Goal: Information Seeking & Learning: Learn about a topic

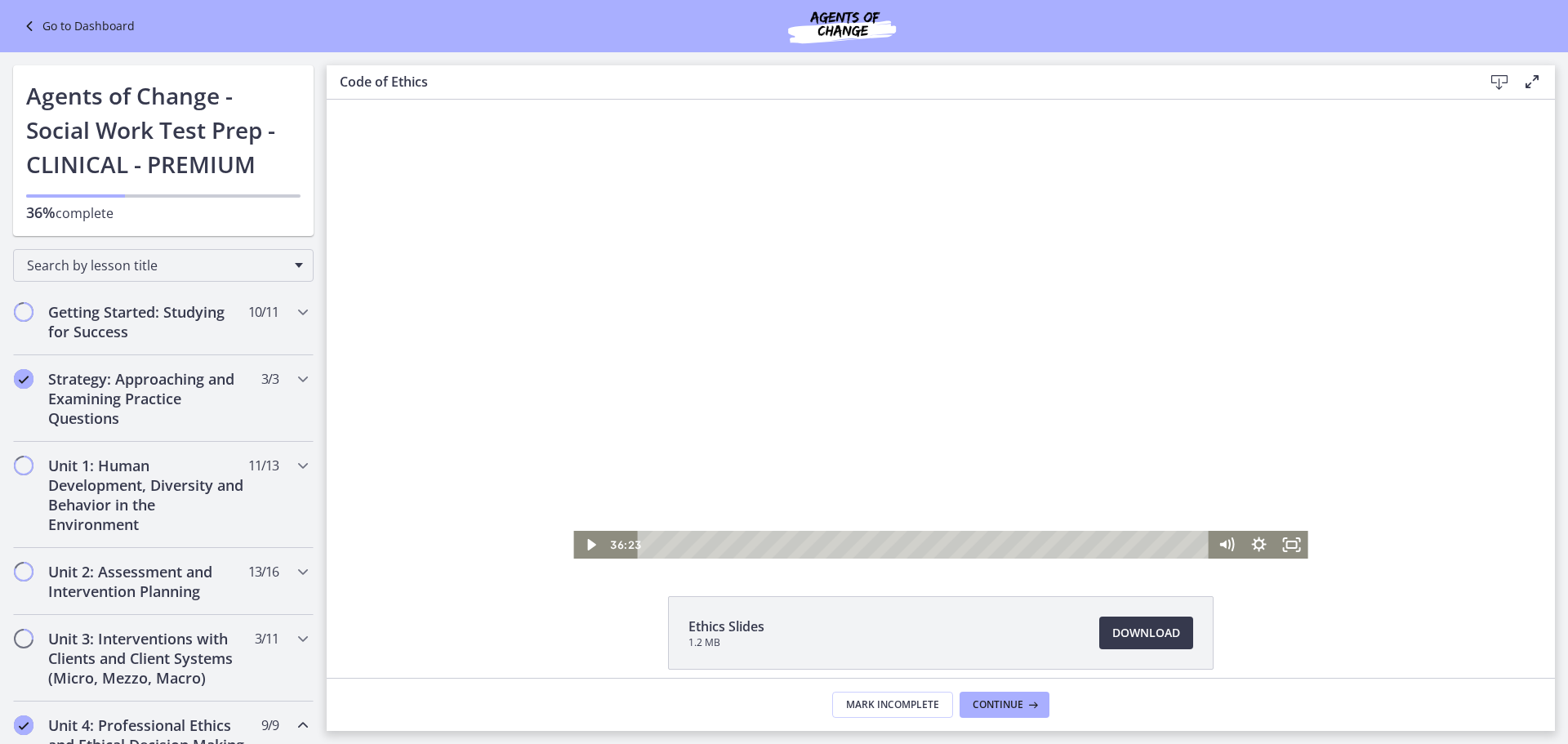
scroll to position [434, 0]
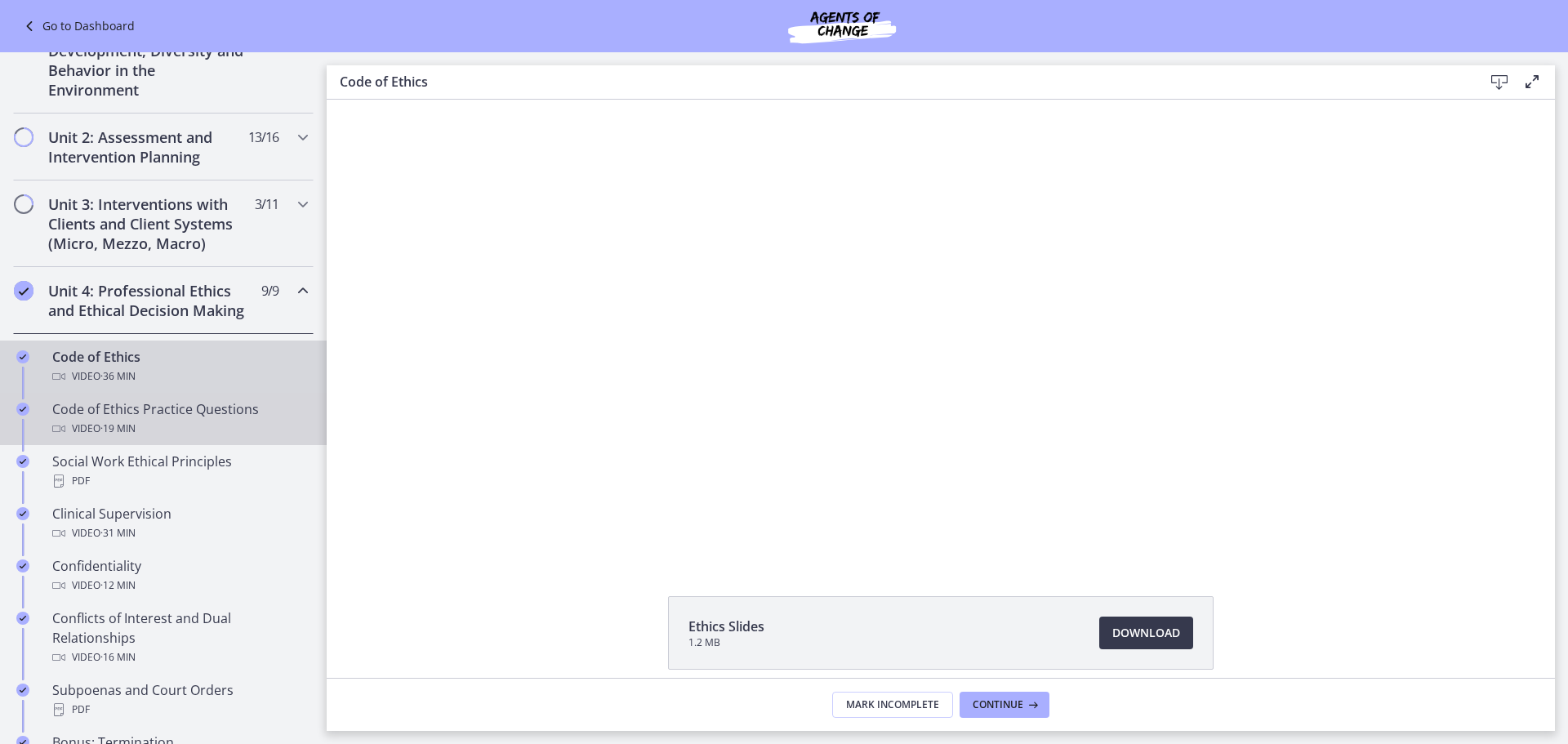
click at [230, 429] on div "Code of Ethics Practice Questions Video · 19 min" at bounding box center [180, 419] width 255 height 40
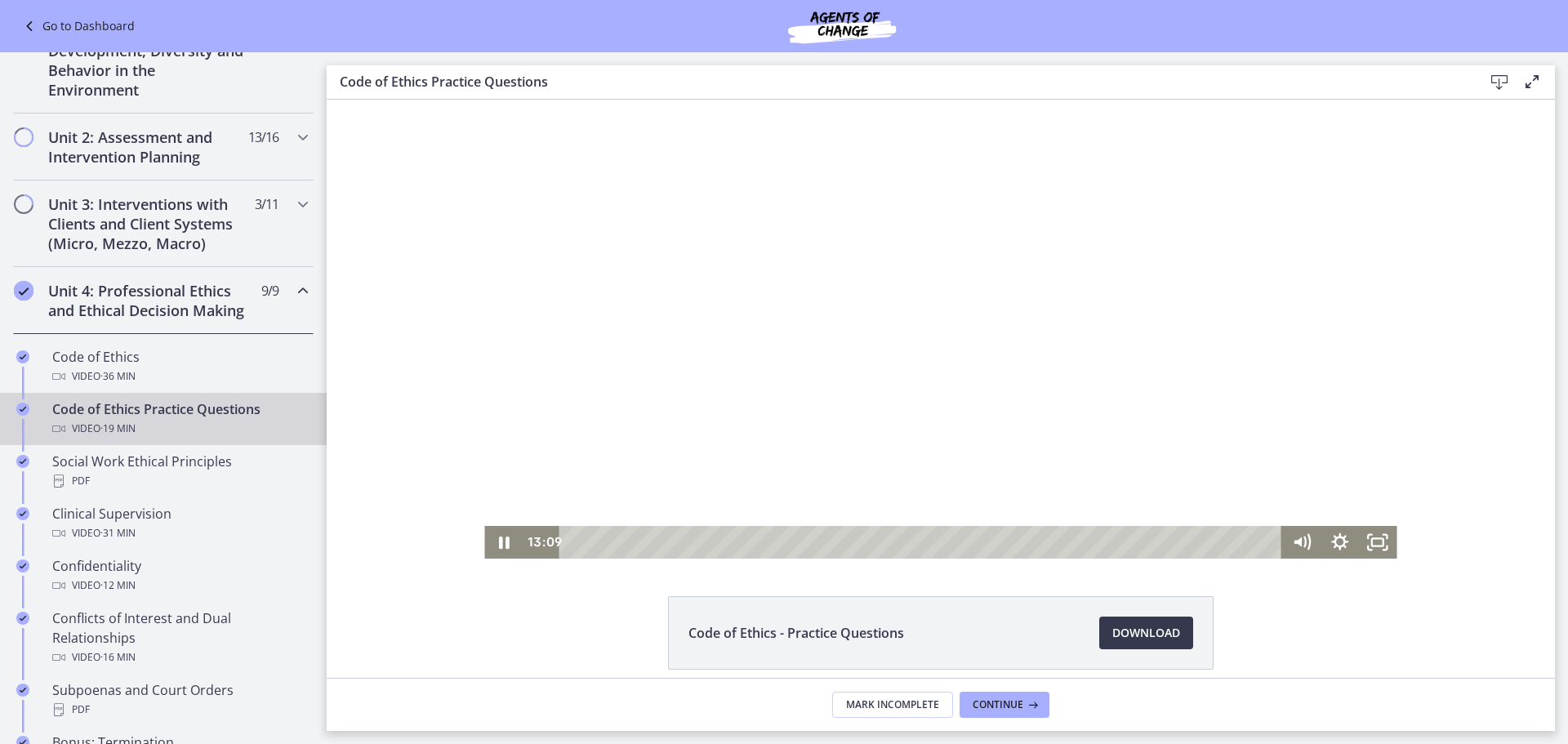
click at [968, 375] on div at bounding box center [940, 329] width 912 height 459
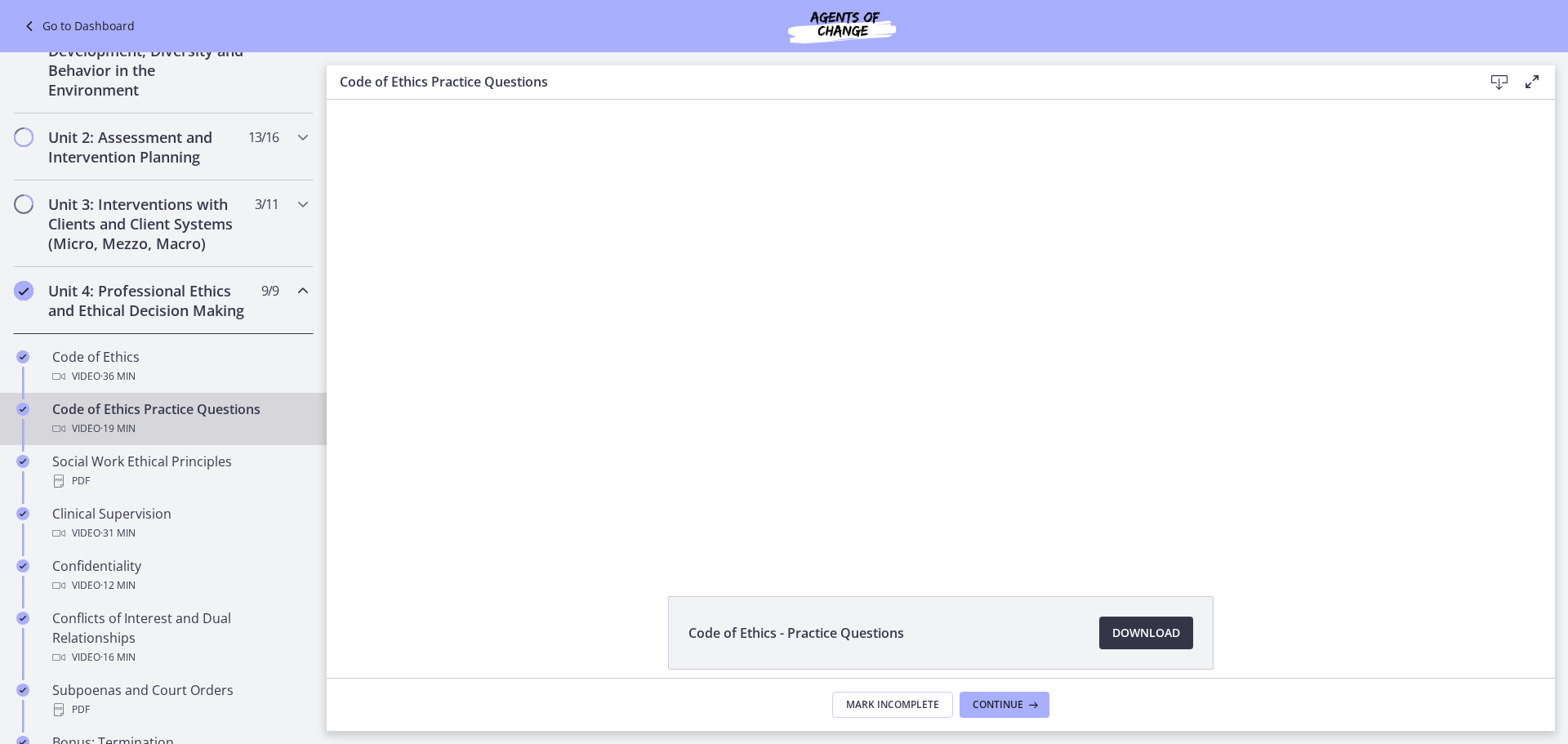
click at [1125, 632] on span "Download Opens in a new window" at bounding box center [1146, 632] width 68 height 19
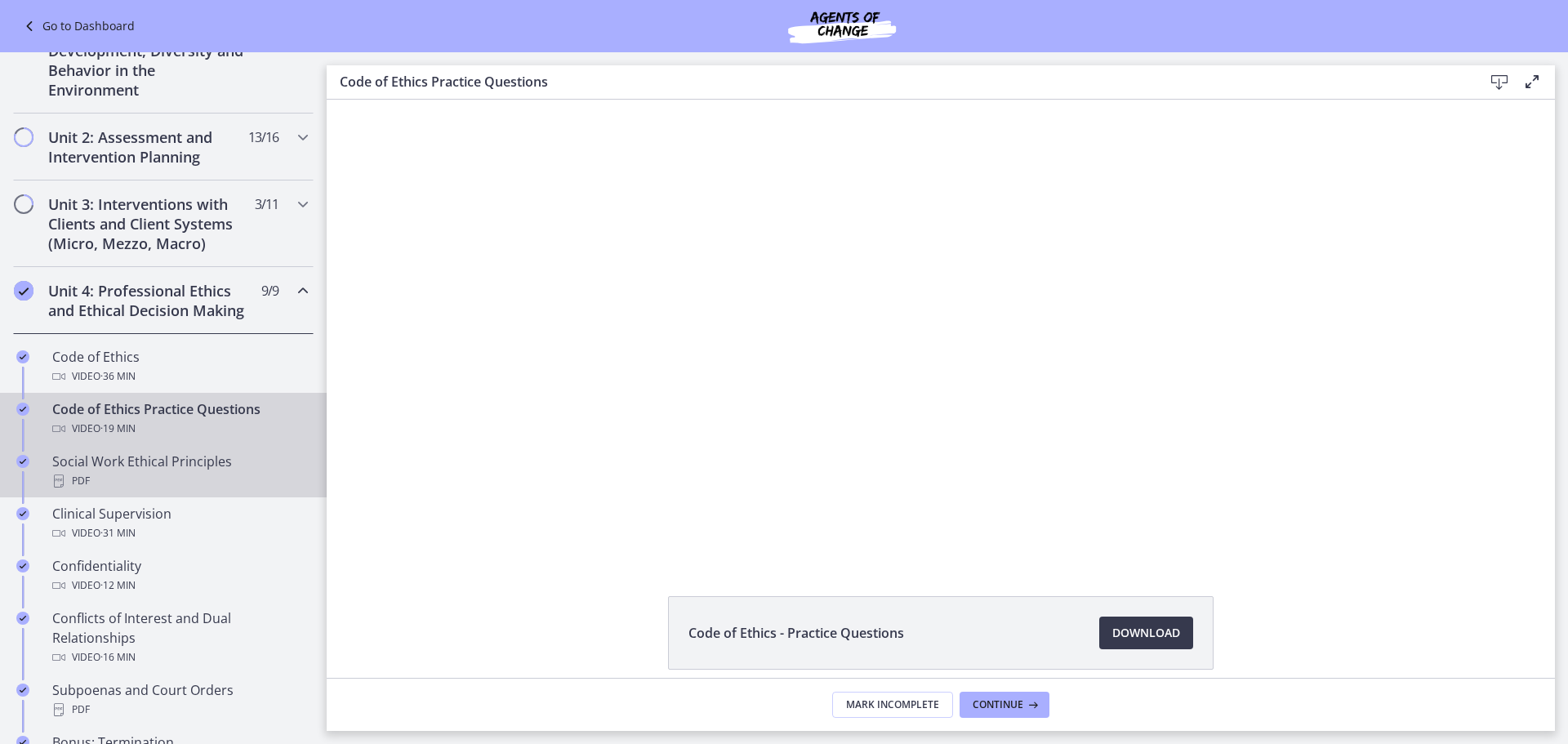
click at [230, 485] on div "Social Work Ethical Principles PDF" at bounding box center [180, 471] width 255 height 40
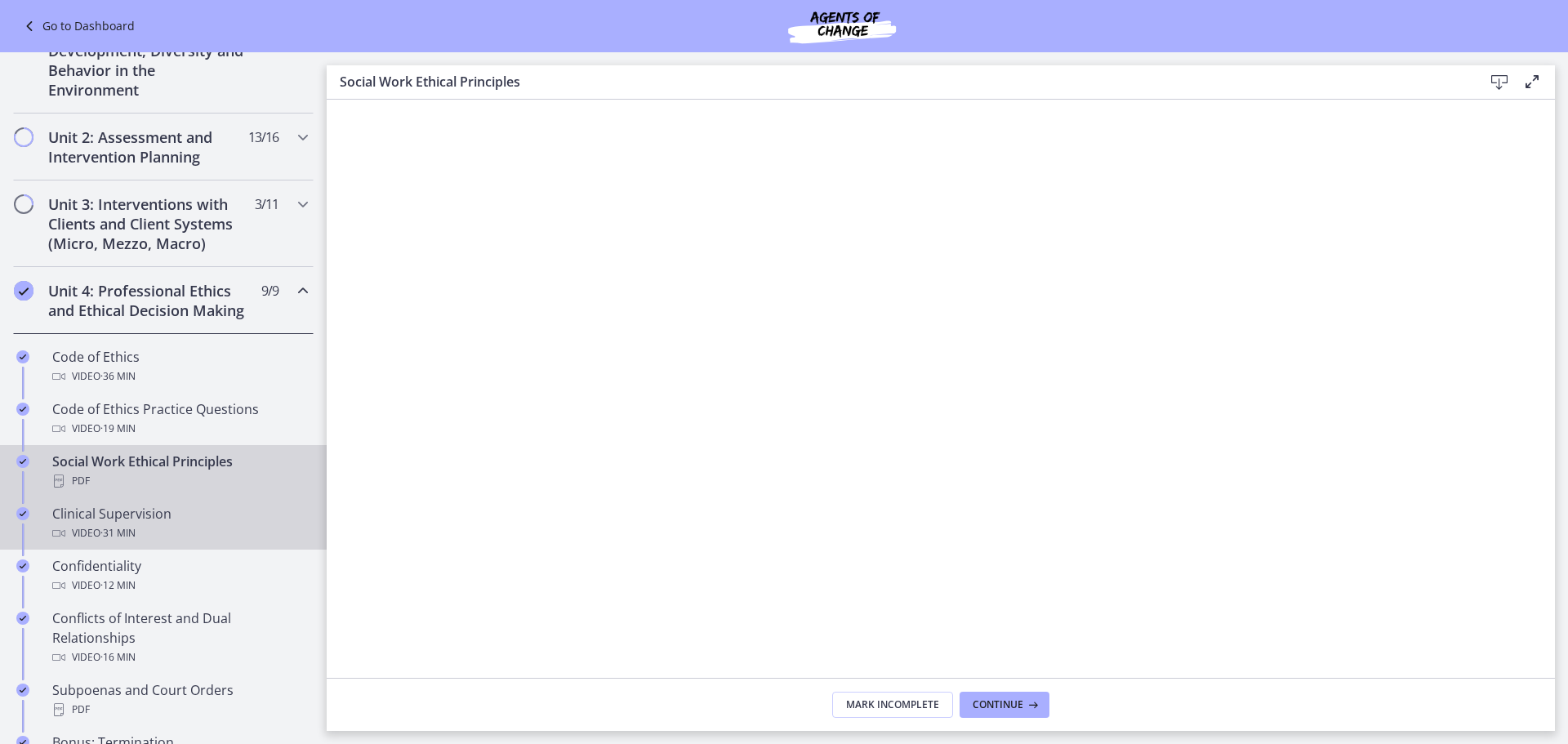
click at [145, 537] on div "Clinical Supervision Video · 31 min" at bounding box center [180, 523] width 255 height 40
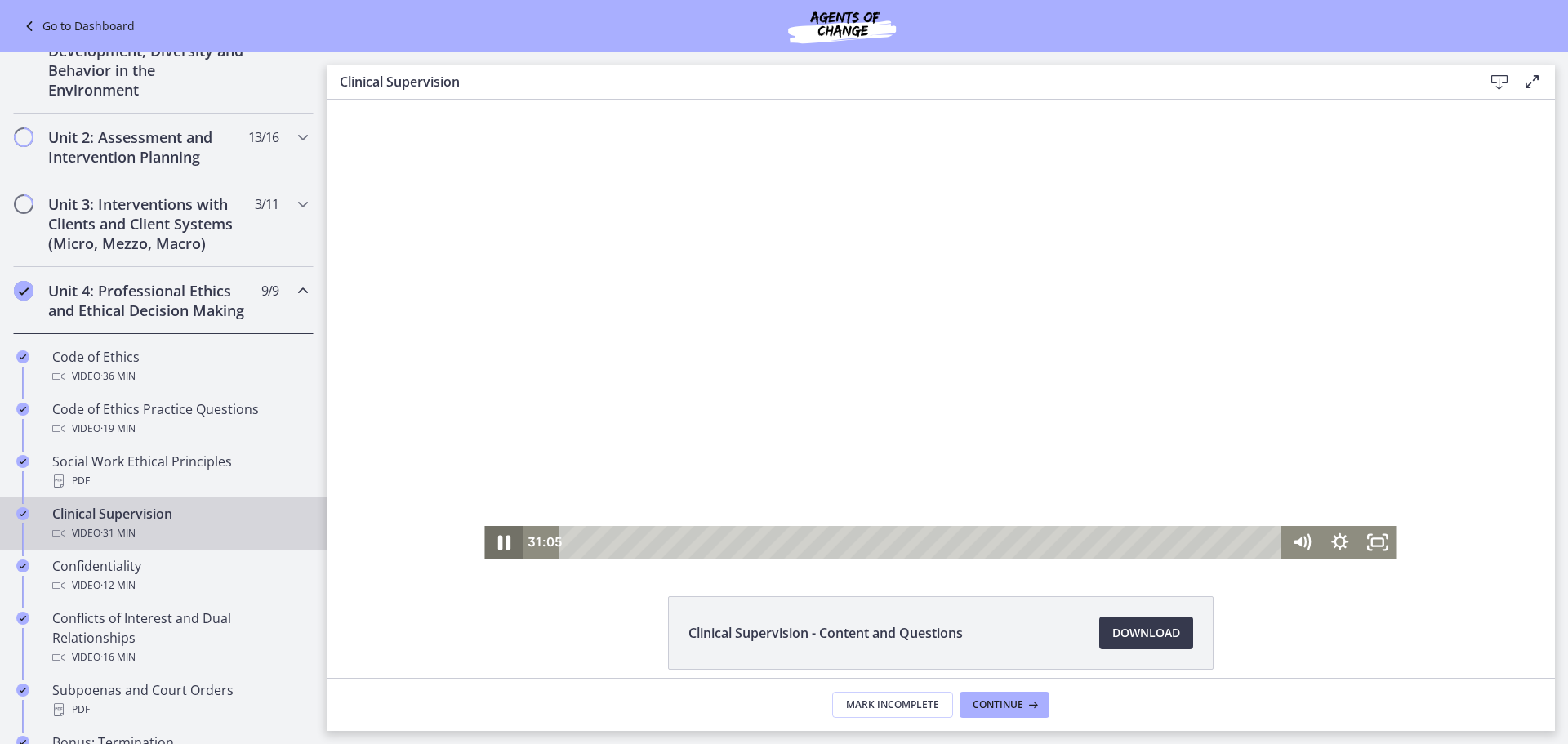
drag, startPoint x: 496, startPoint y: 538, endPoint x: 511, endPoint y: 540, distance: 15.1
click at [499, 539] on icon "Pause" at bounding box center [505, 542] width 46 height 40
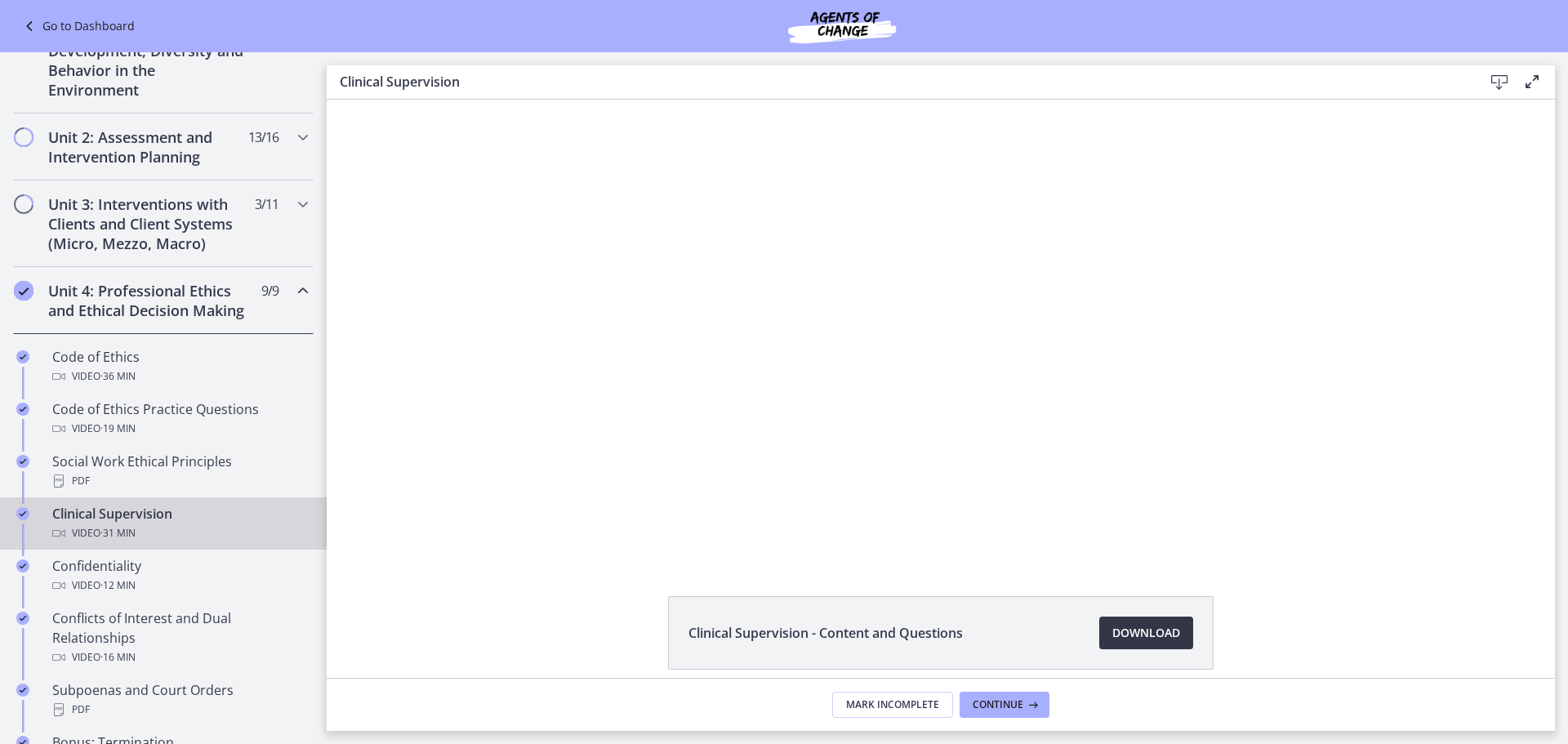
click at [1153, 634] on span "Download Opens in a new window" at bounding box center [1146, 632] width 68 height 19
click at [715, 559] on div "Clinical Supervision - Content and Questions Download Opens in a new window" at bounding box center [941, 388] width 1229 height 578
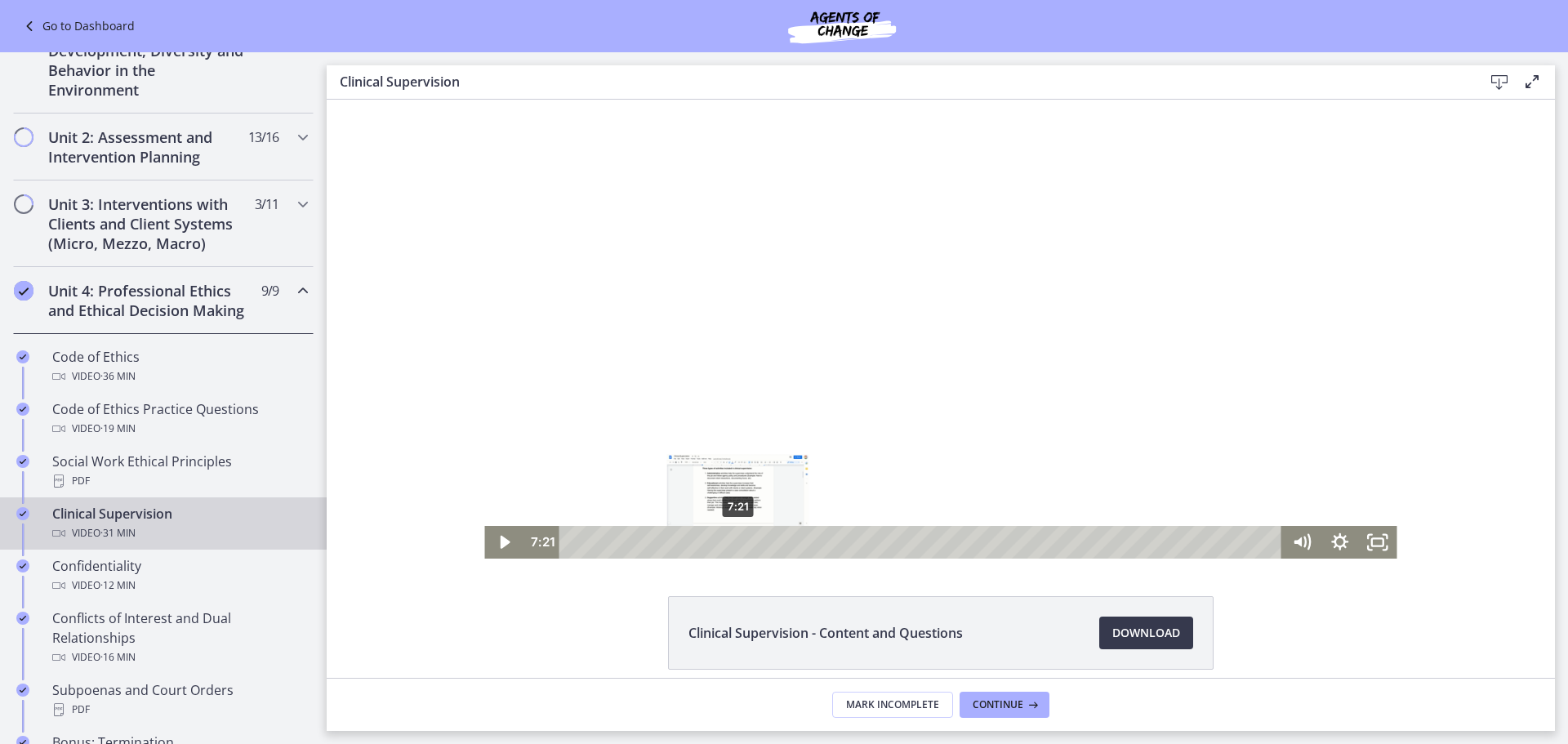
click at [732, 541] on div "7:21" at bounding box center [923, 541] width 700 height 32
click at [790, 538] on div "9:53" at bounding box center [923, 541] width 700 height 32
click at [830, 539] on div "11:39" at bounding box center [923, 541] width 700 height 32
click at [885, 545] on div "14:07" at bounding box center [923, 541] width 700 height 32
drag, startPoint x: 1368, startPoint y: 545, endPoint x: 1696, endPoint y: 742, distance: 382.6
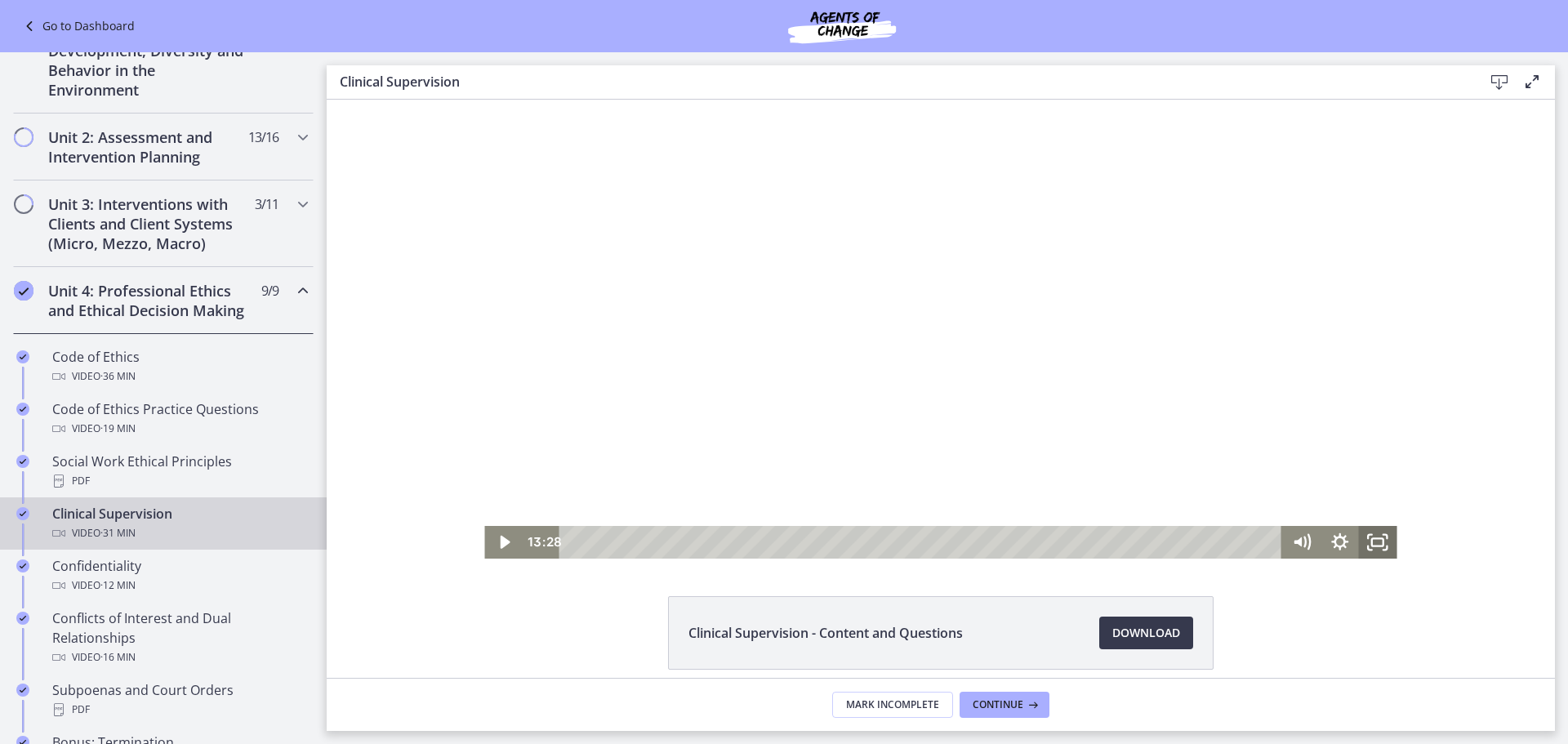
click at [1369, 544] on icon "Fullscreen" at bounding box center [1379, 541] width 39 height 32
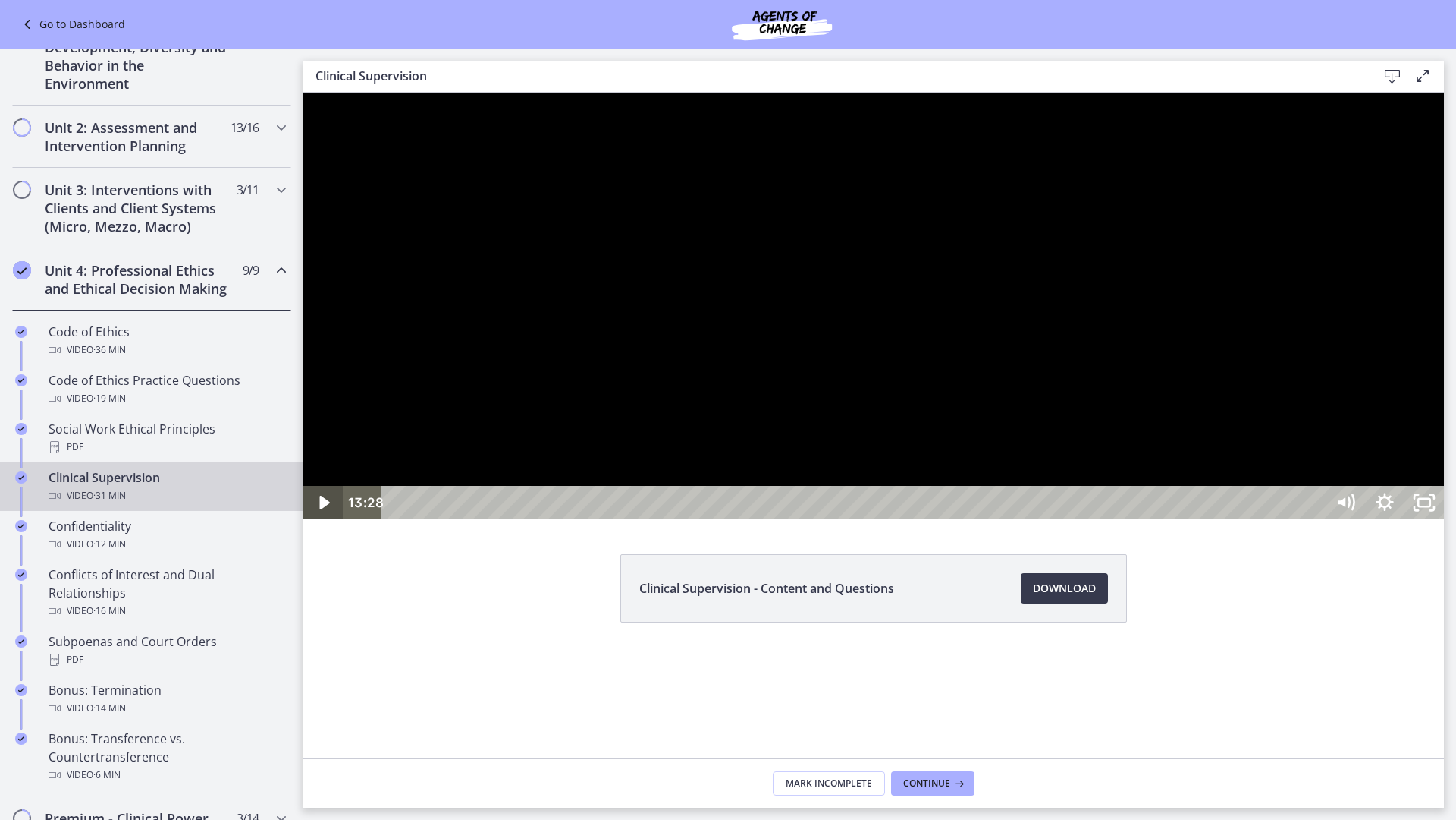
click at [319, 519] on icon "Play Video" at bounding box center [325, 502] width 39 height 33
click at [976, 519] on div at bounding box center [874, 306] width 1141 height 427
click at [1316, 519] on div "30:17" at bounding box center [856, 502] width 920 height 33
click at [1316, 519] on div "30:45" at bounding box center [856, 502] width 920 height 33
click at [1316, 519] on div "31:05" at bounding box center [856, 502] width 920 height 33
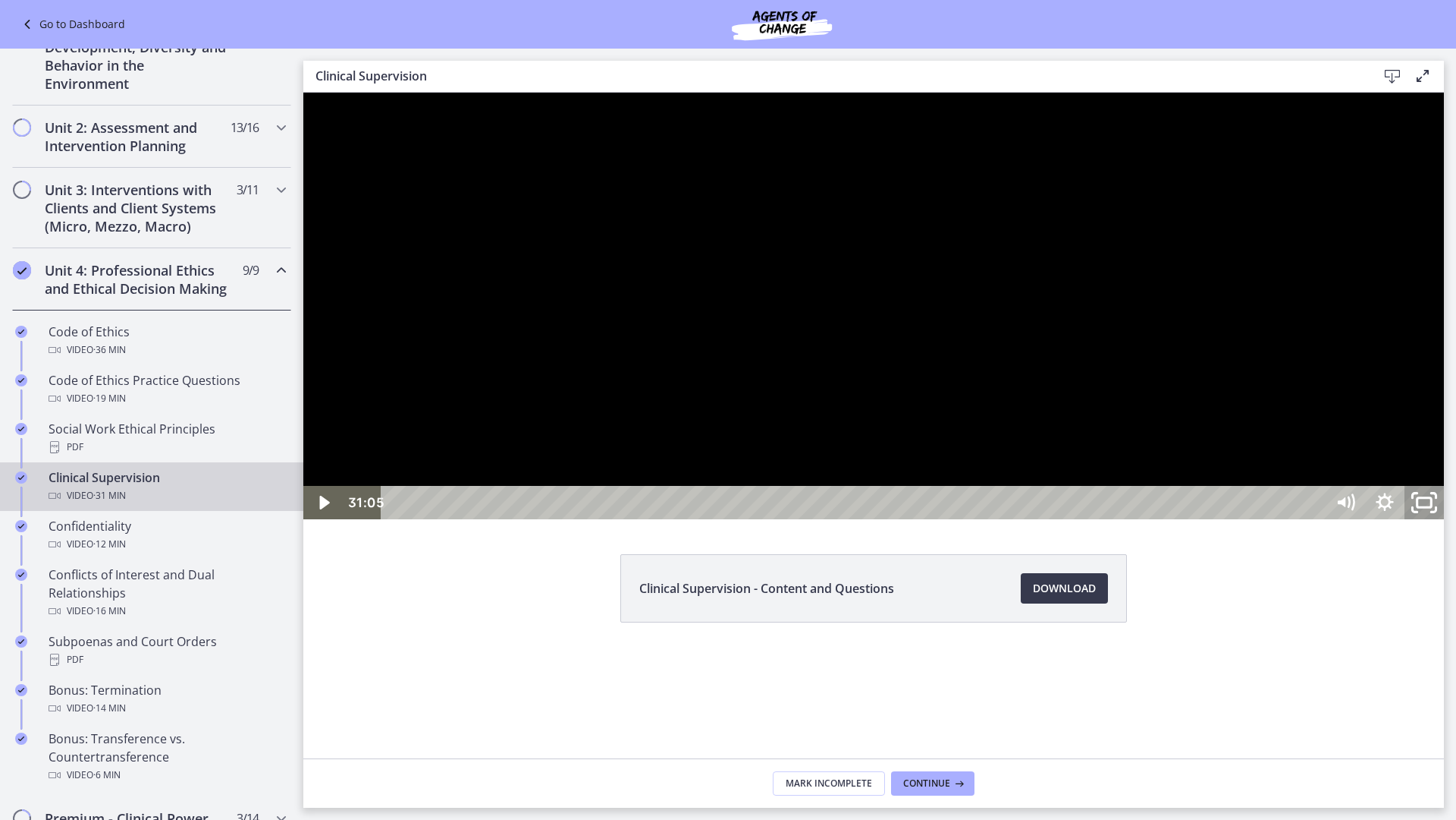
click at [1448, 523] on icon "Unfullscreen" at bounding box center [1424, 502] width 47 height 40
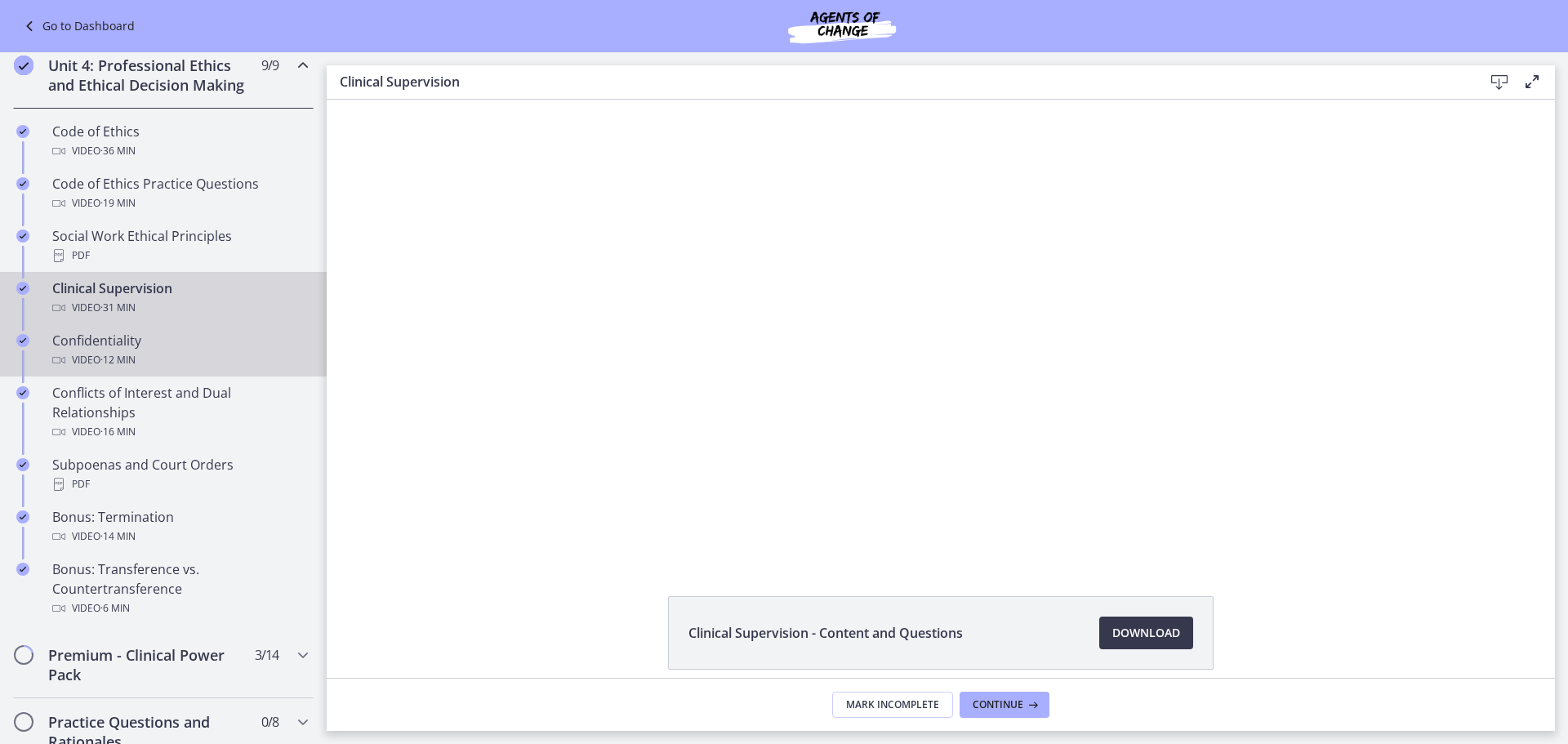
scroll to position [679, 0]
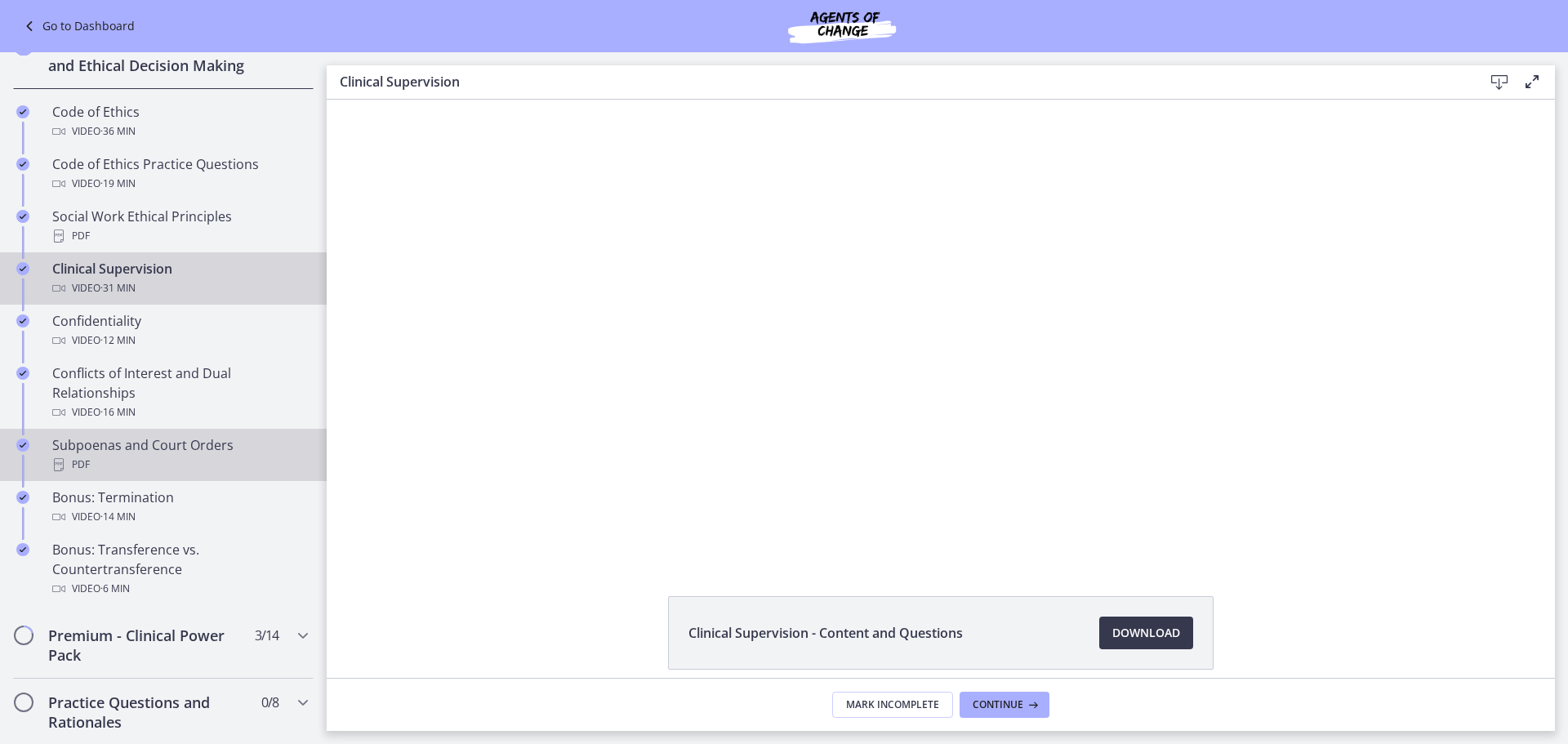
click at [202, 474] on div "Subpoenas and Court Orders PDF" at bounding box center [180, 455] width 255 height 40
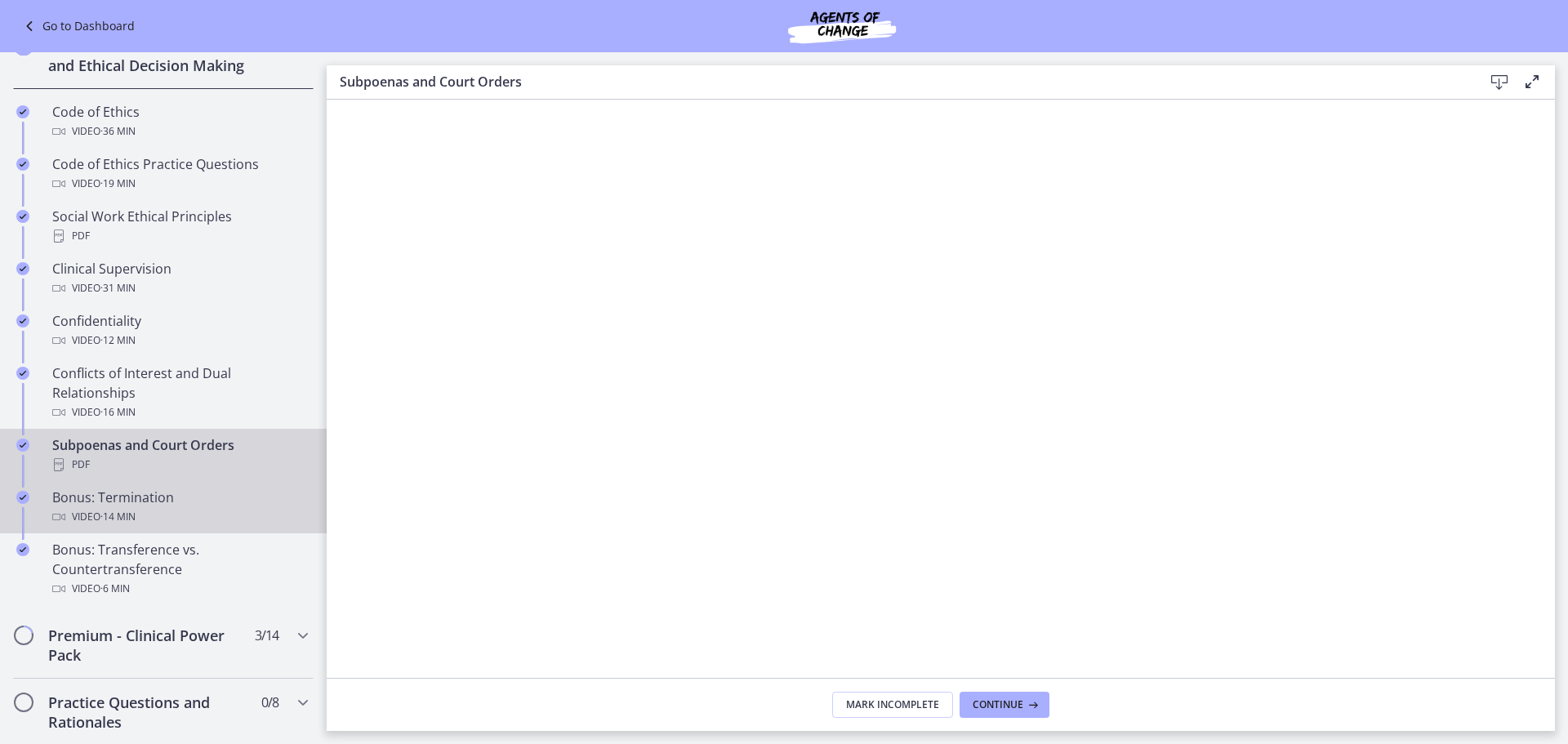
click at [236, 526] on div "Video · 14 min" at bounding box center [180, 516] width 255 height 19
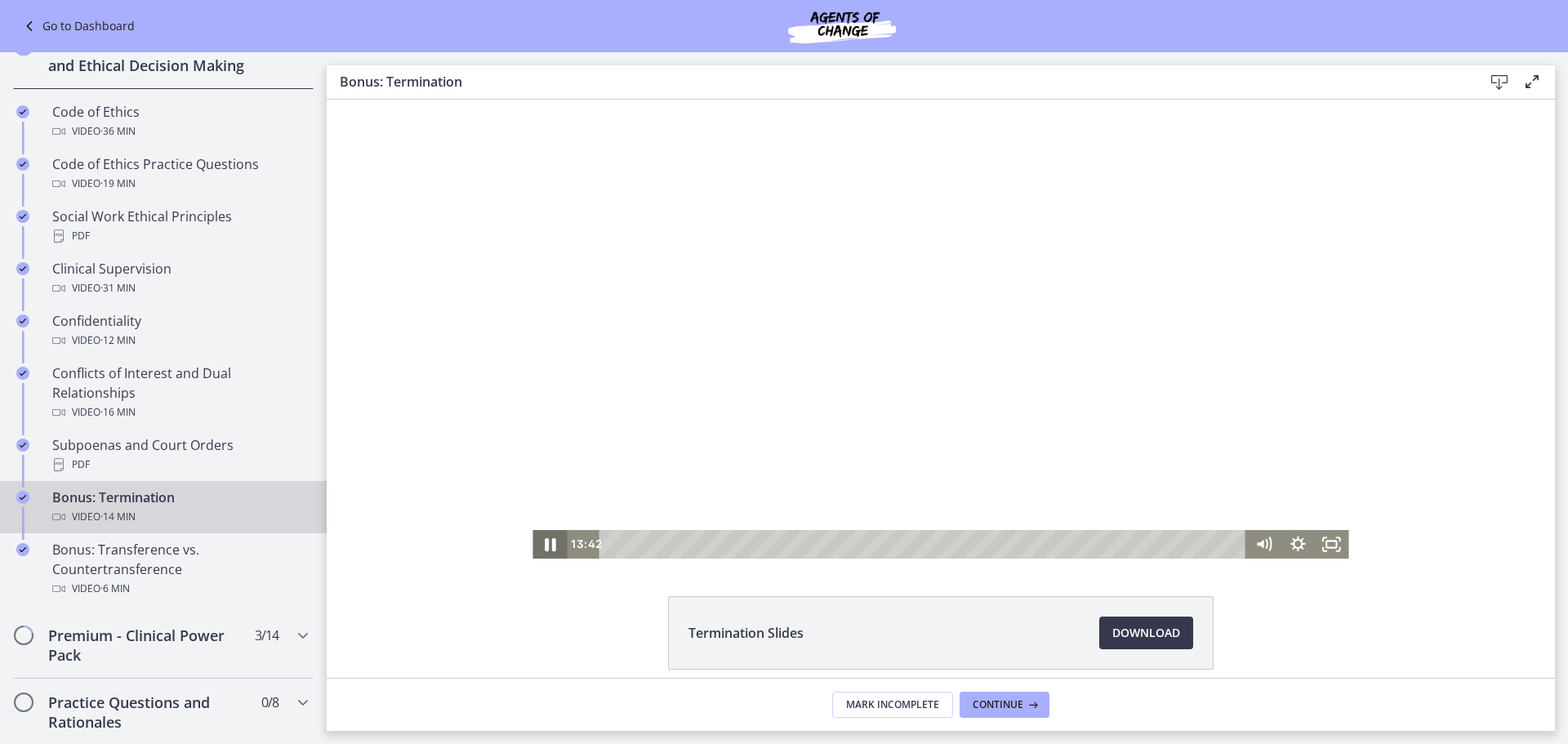
click at [545, 547] on icon "Pause" at bounding box center [550, 543] width 41 height 34
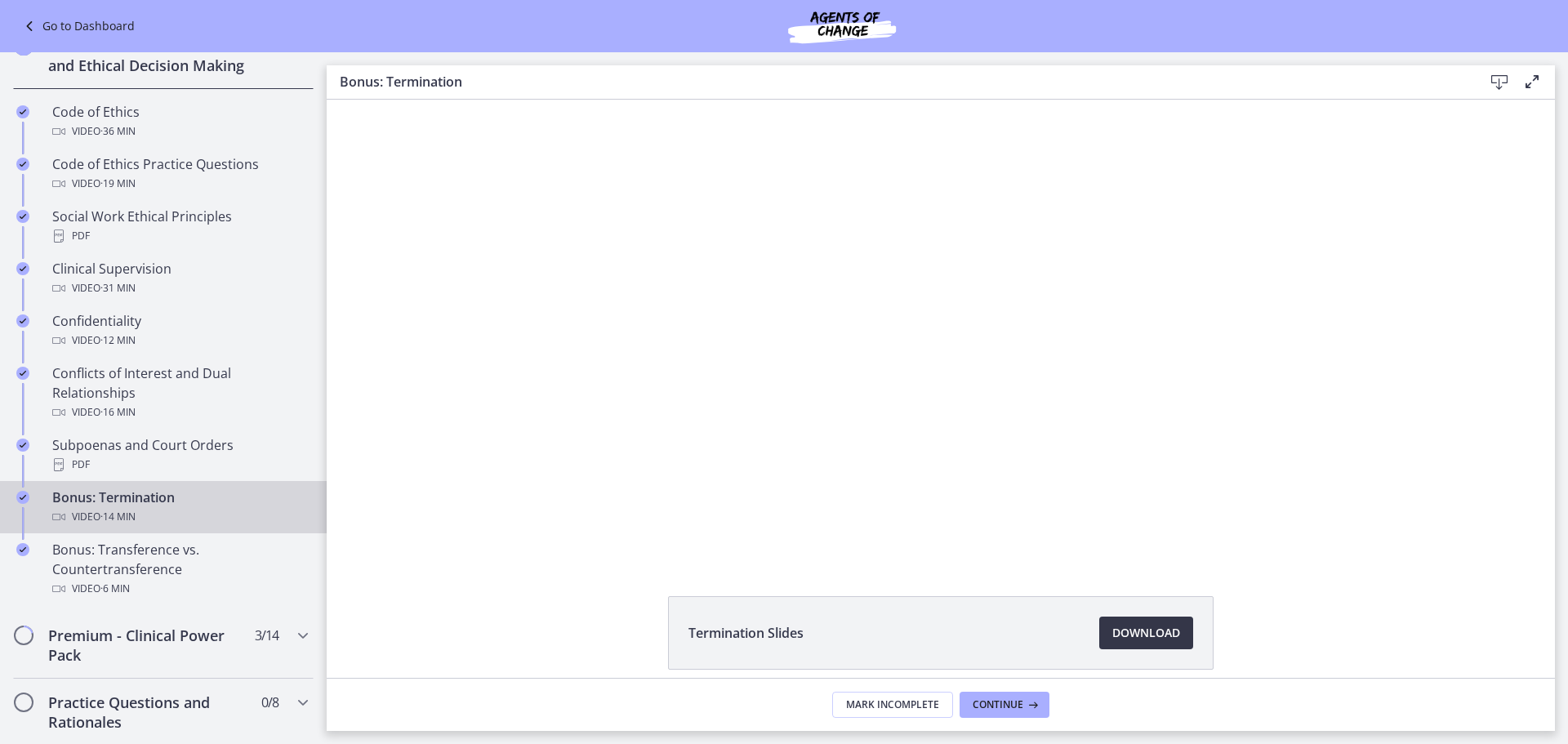
click at [1129, 629] on span "Download Opens in a new window" at bounding box center [1146, 632] width 68 height 19
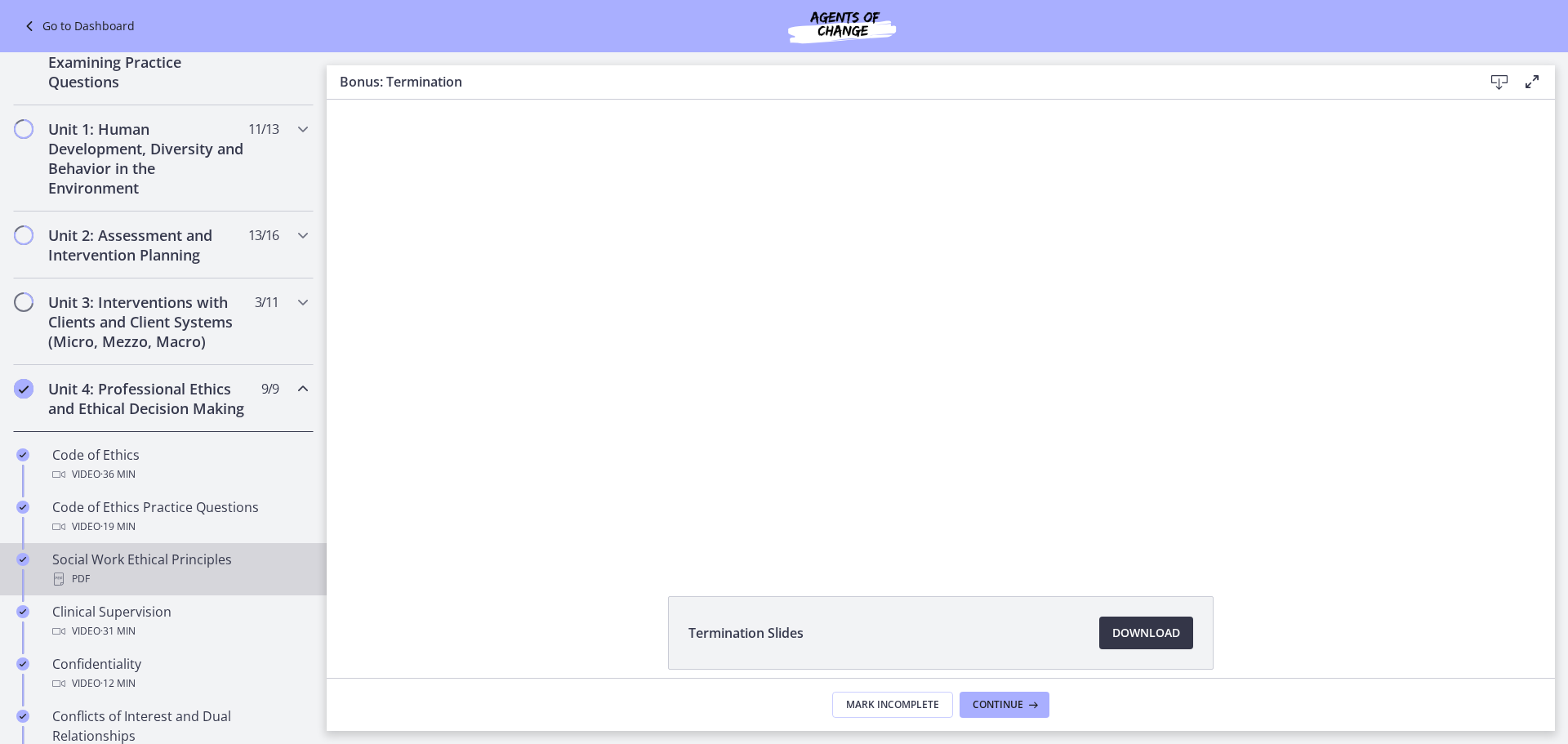
scroll to position [189, 0]
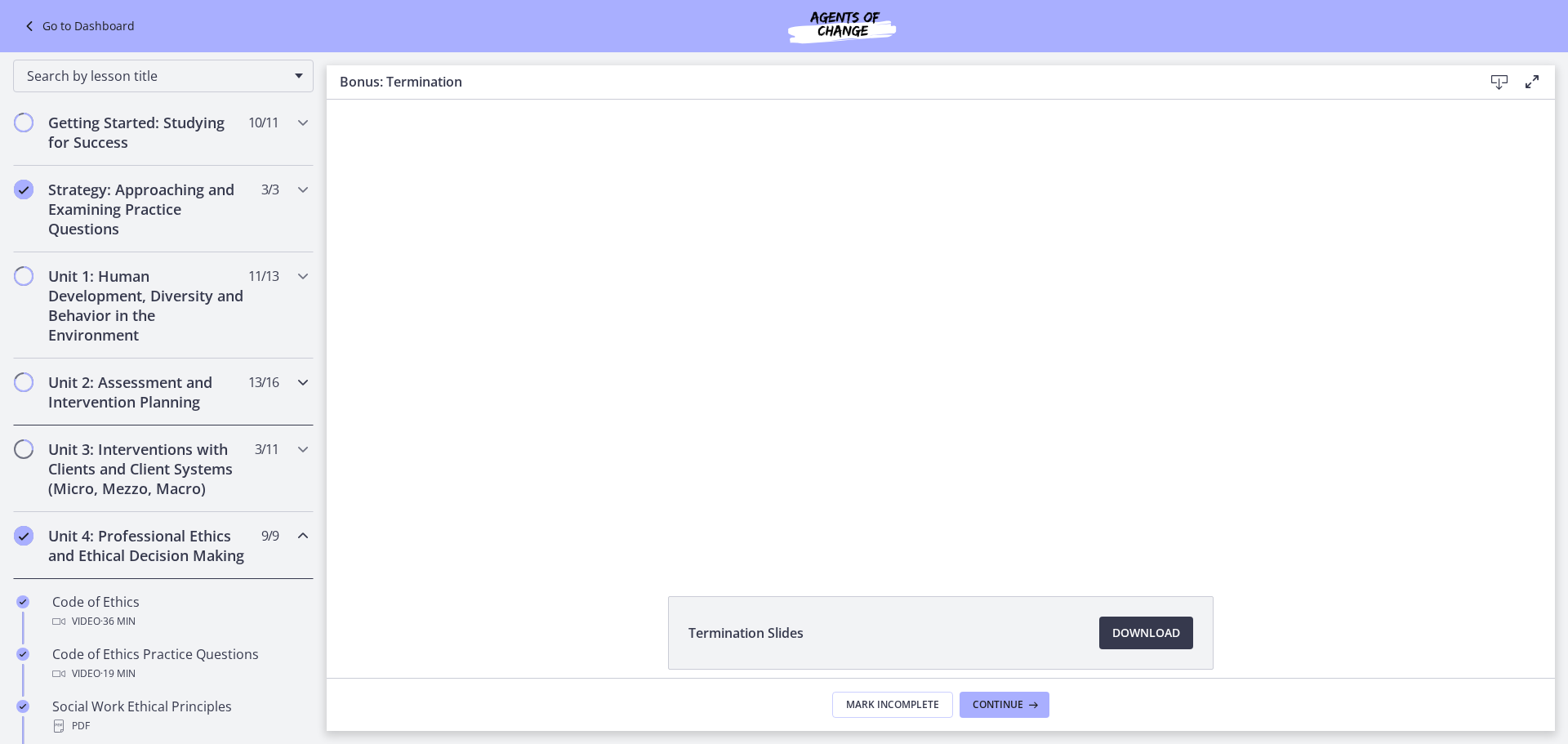
click at [182, 386] on h2 "Unit 2: Assessment and Intervention Planning" at bounding box center [148, 392] width 199 height 40
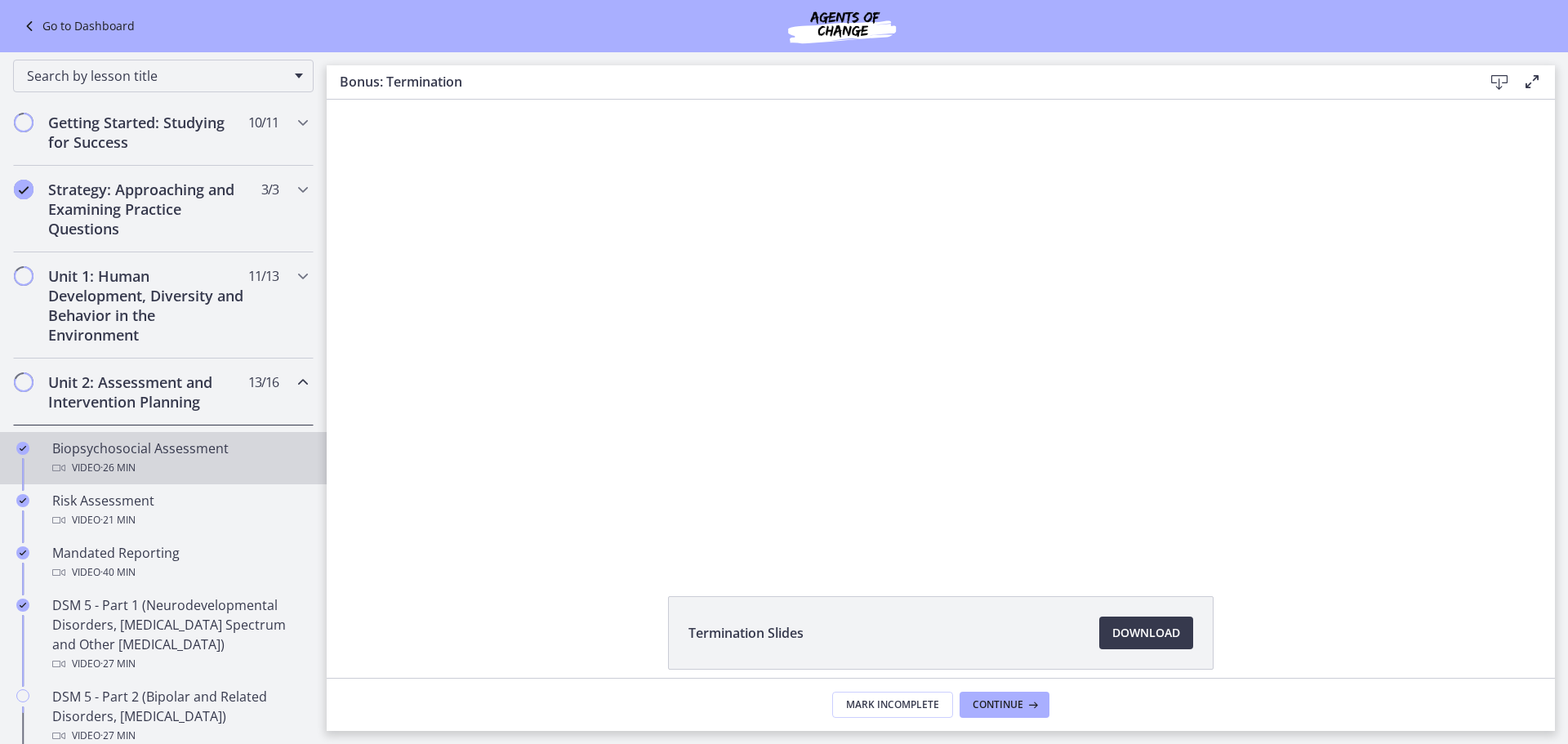
click at [187, 447] on div "Biopsychosocial Assessment Video · 26 min" at bounding box center [180, 458] width 255 height 40
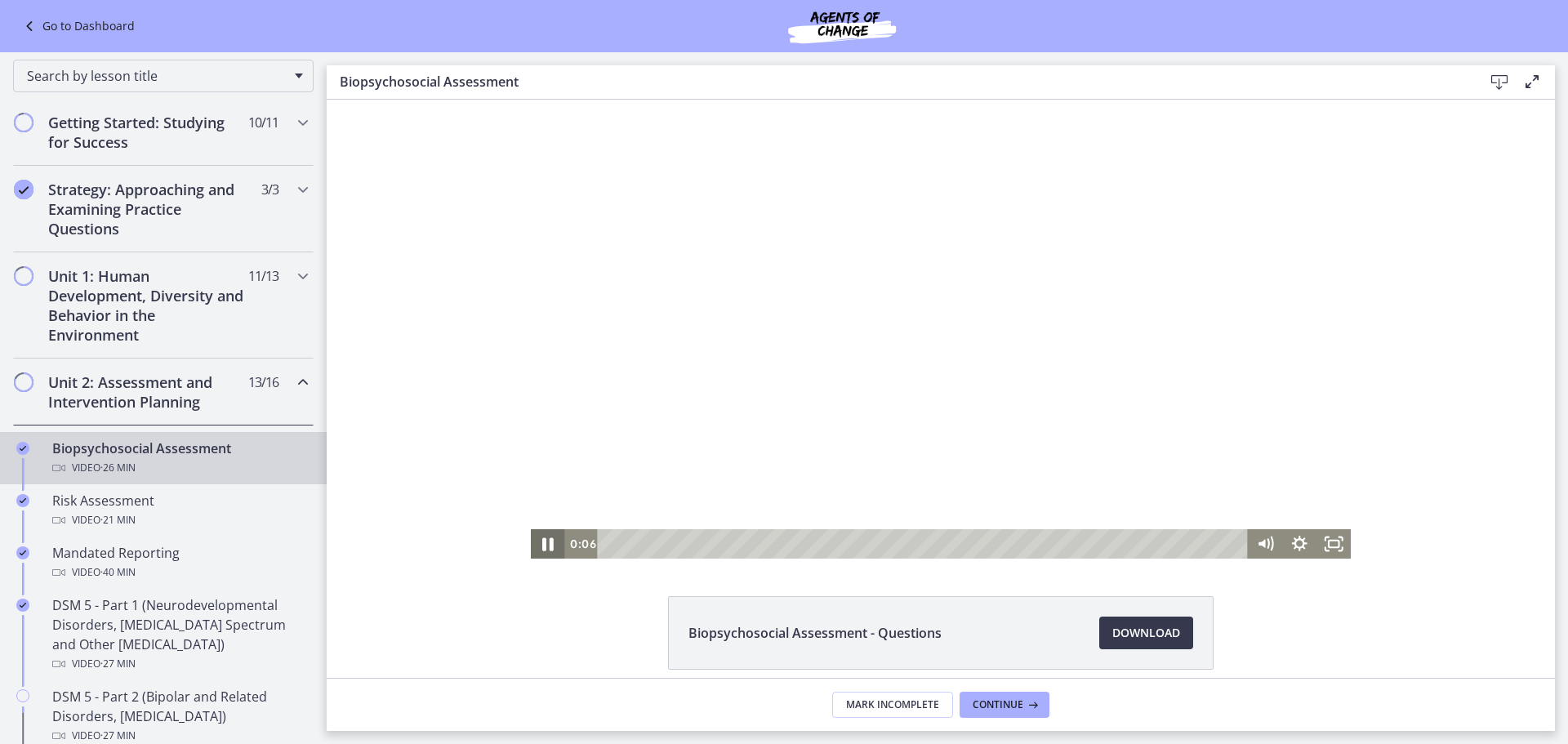
click at [542, 540] on icon "Pause" at bounding box center [548, 544] width 11 height 13
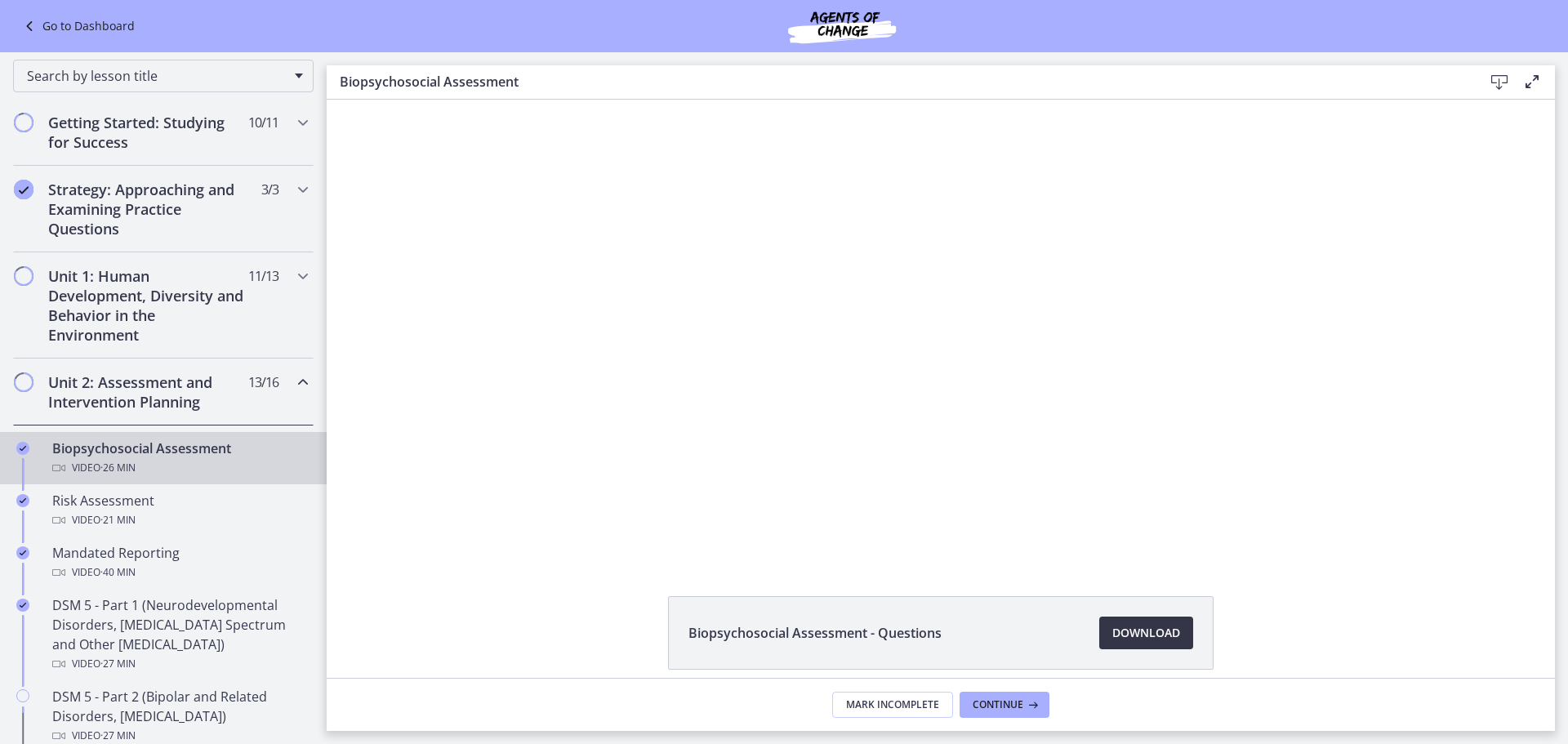
click at [1136, 632] on span "Download Opens in a new window" at bounding box center [1146, 632] width 68 height 19
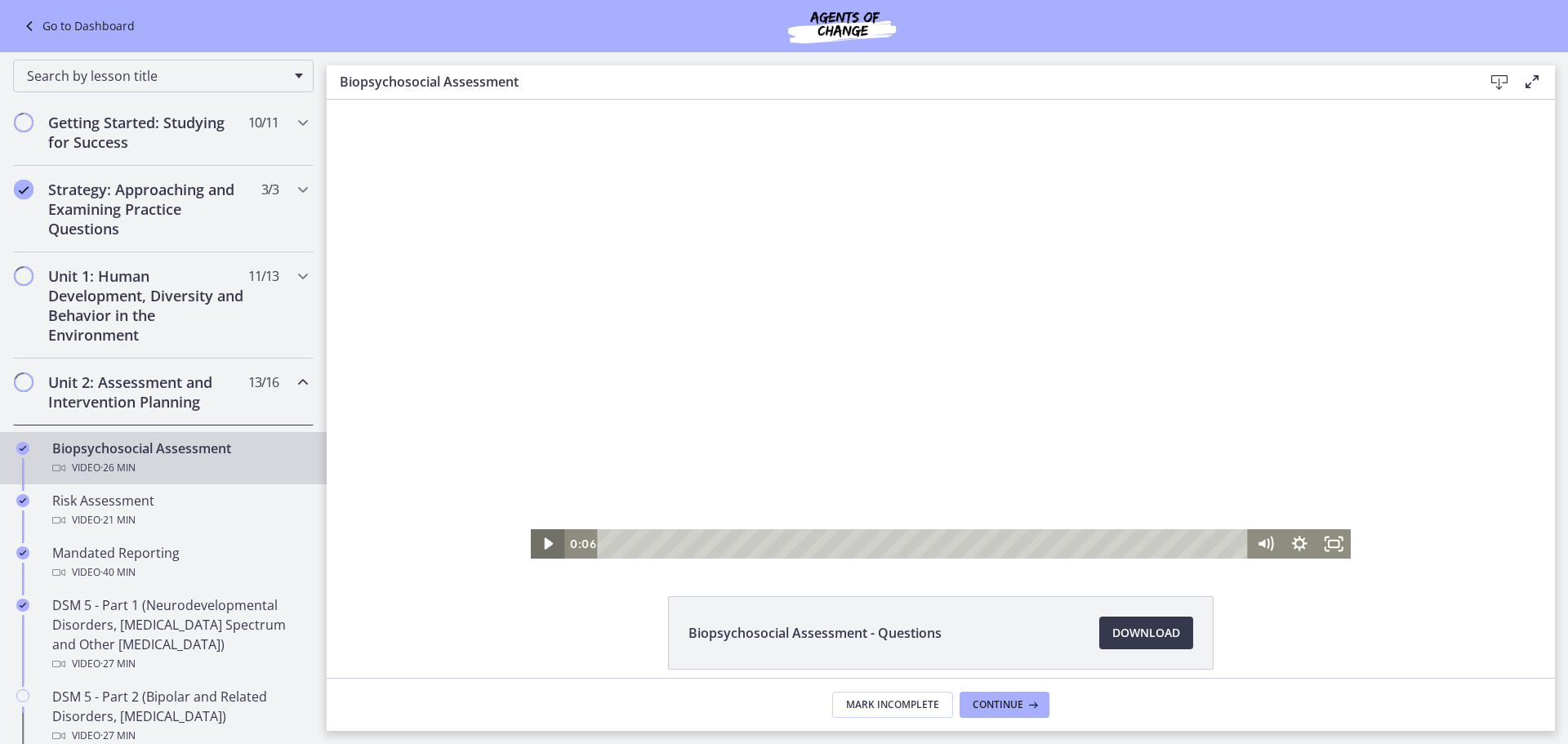
click at [553, 546] on icon "Play Video" at bounding box center [549, 544] width 34 height 30
click at [1330, 547] on rect "Fullscreen" at bounding box center [1335, 543] width 11 height 6
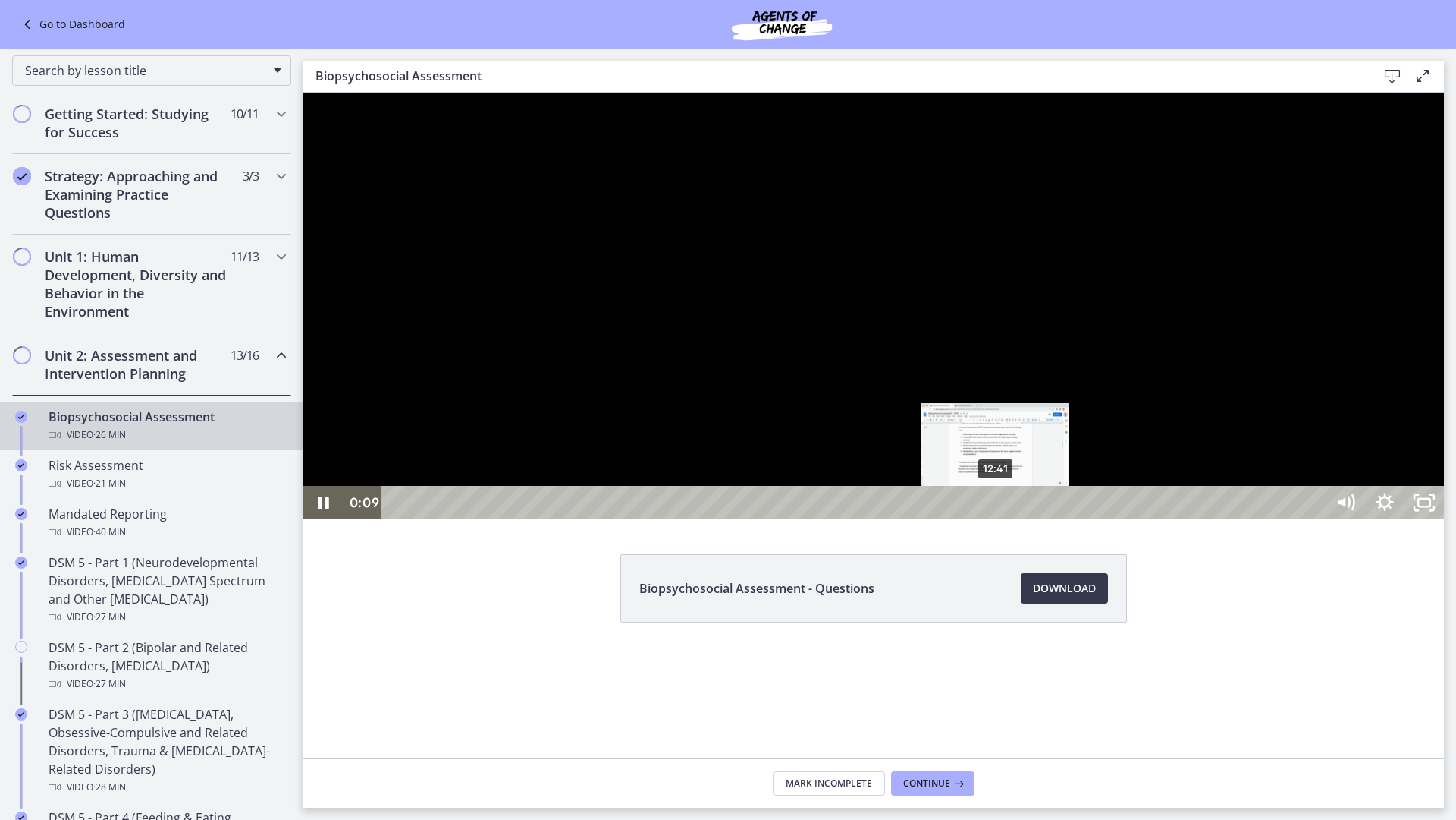
click at [996, 519] on div "12:41" at bounding box center [856, 502] width 920 height 33
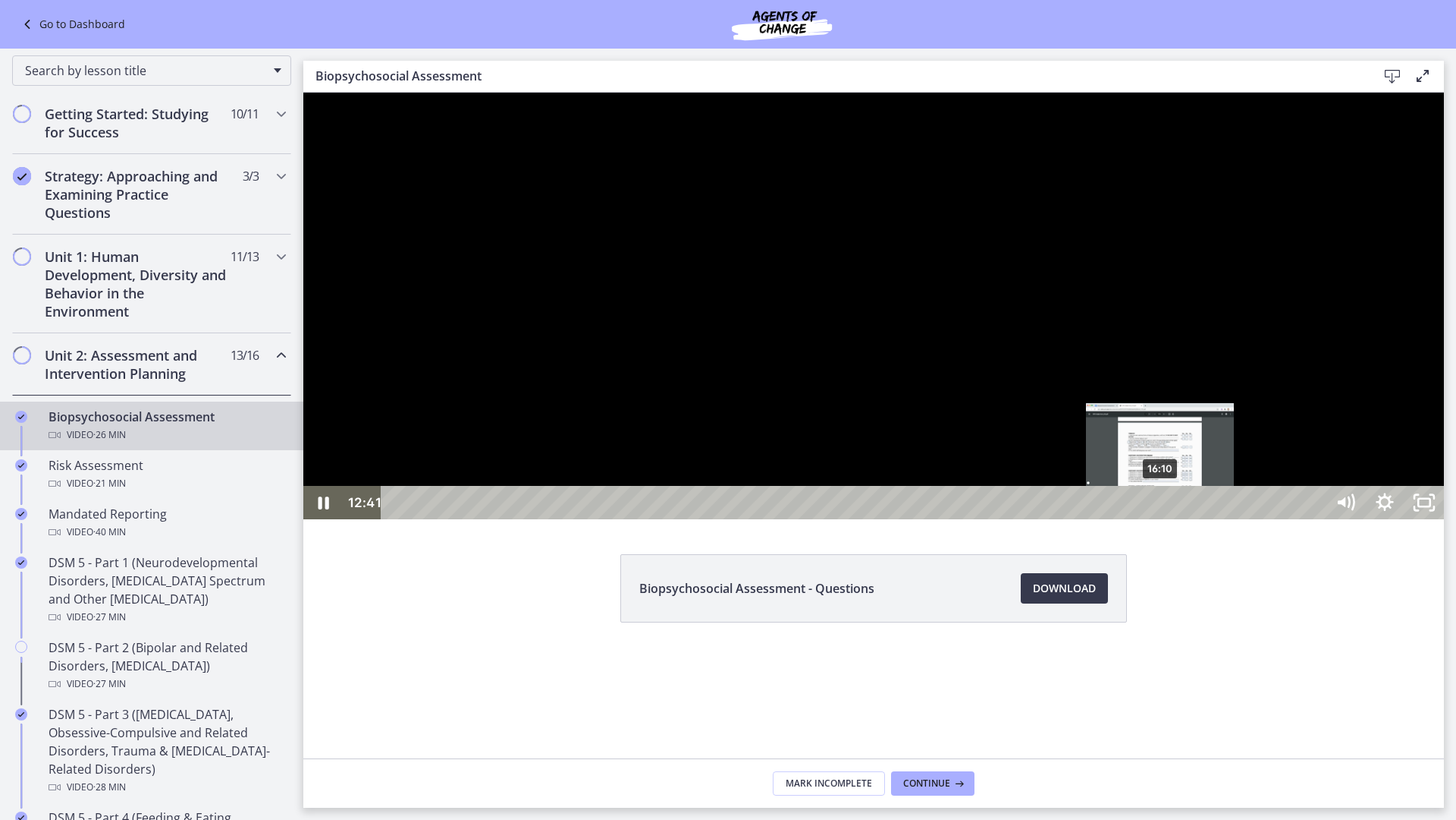
click at [1161, 519] on div "16:10" at bounding box center [856, 502] width 920 height 33
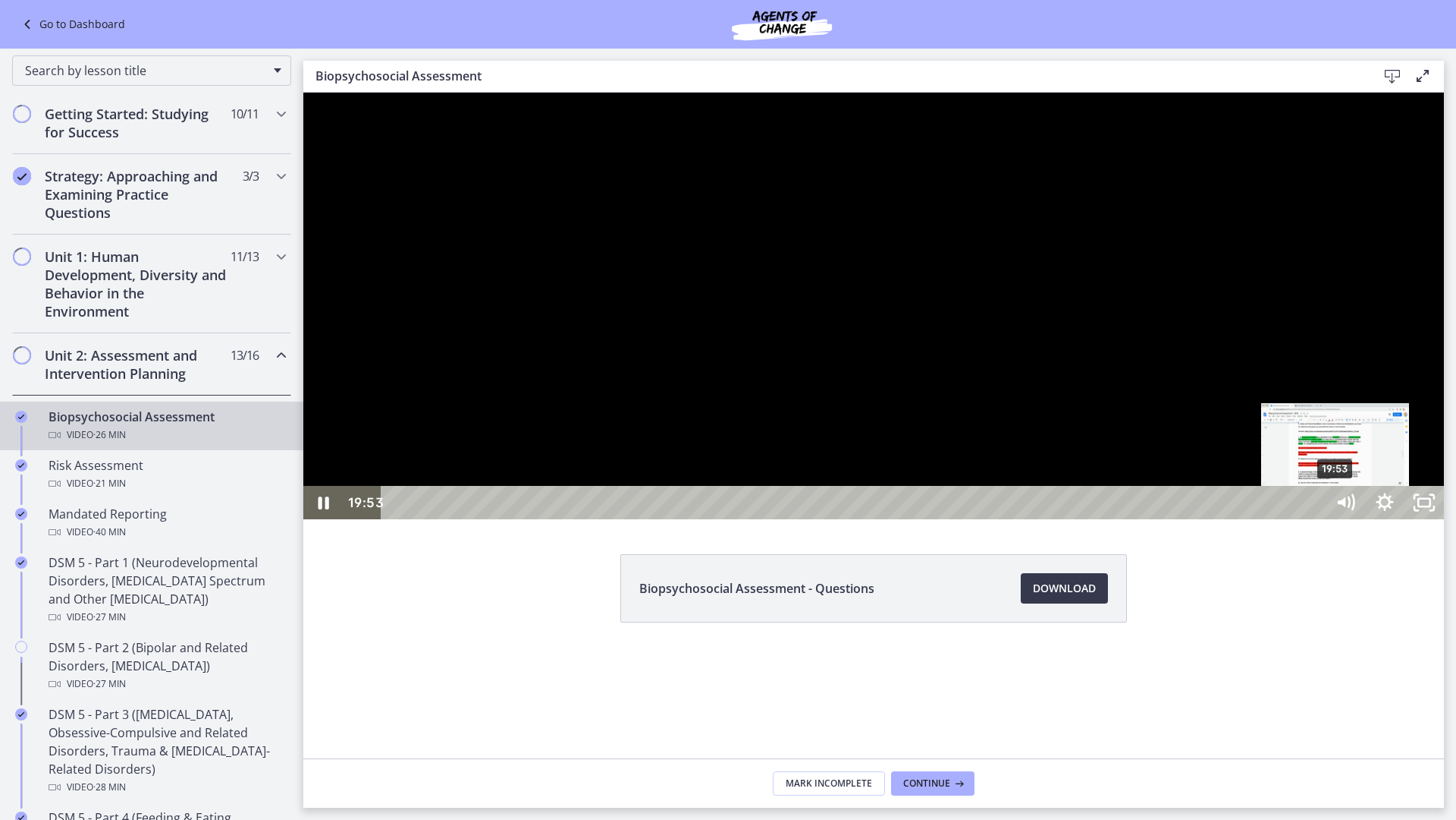
click at [1316, 519] on div "19:53" at bounding box center [856, 502] width 920 height 33
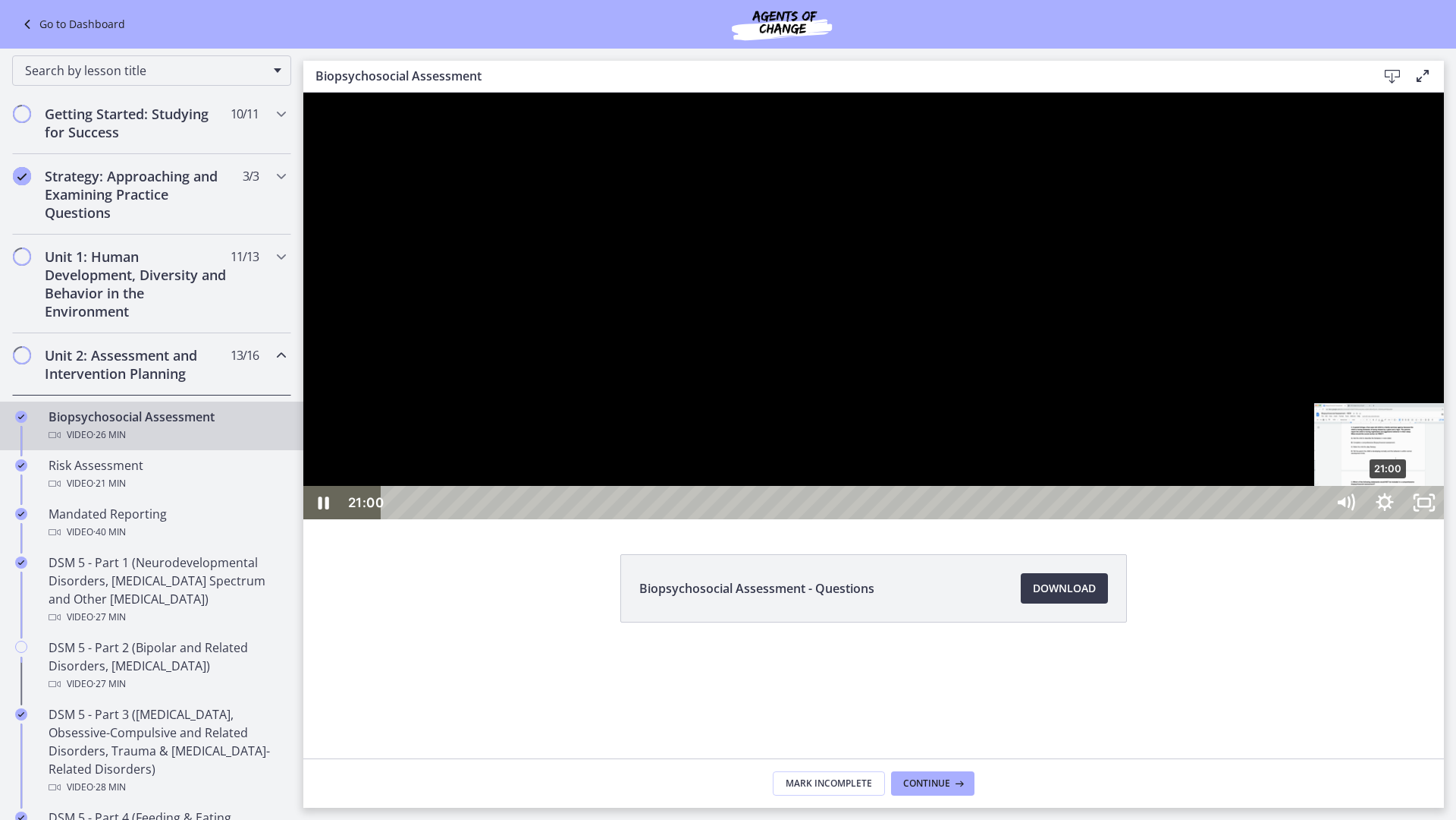
click at [1316, 519] on div "21:00" at bounding box center [856, 502] width 920 height 33
click at [1316, 519] on div "24:54" at bounding box center [856, 502] width 920 height 33
click at [1430, 506] on rect "Unfullscreen" at bounding box center [1424, 502] width 12 height 8
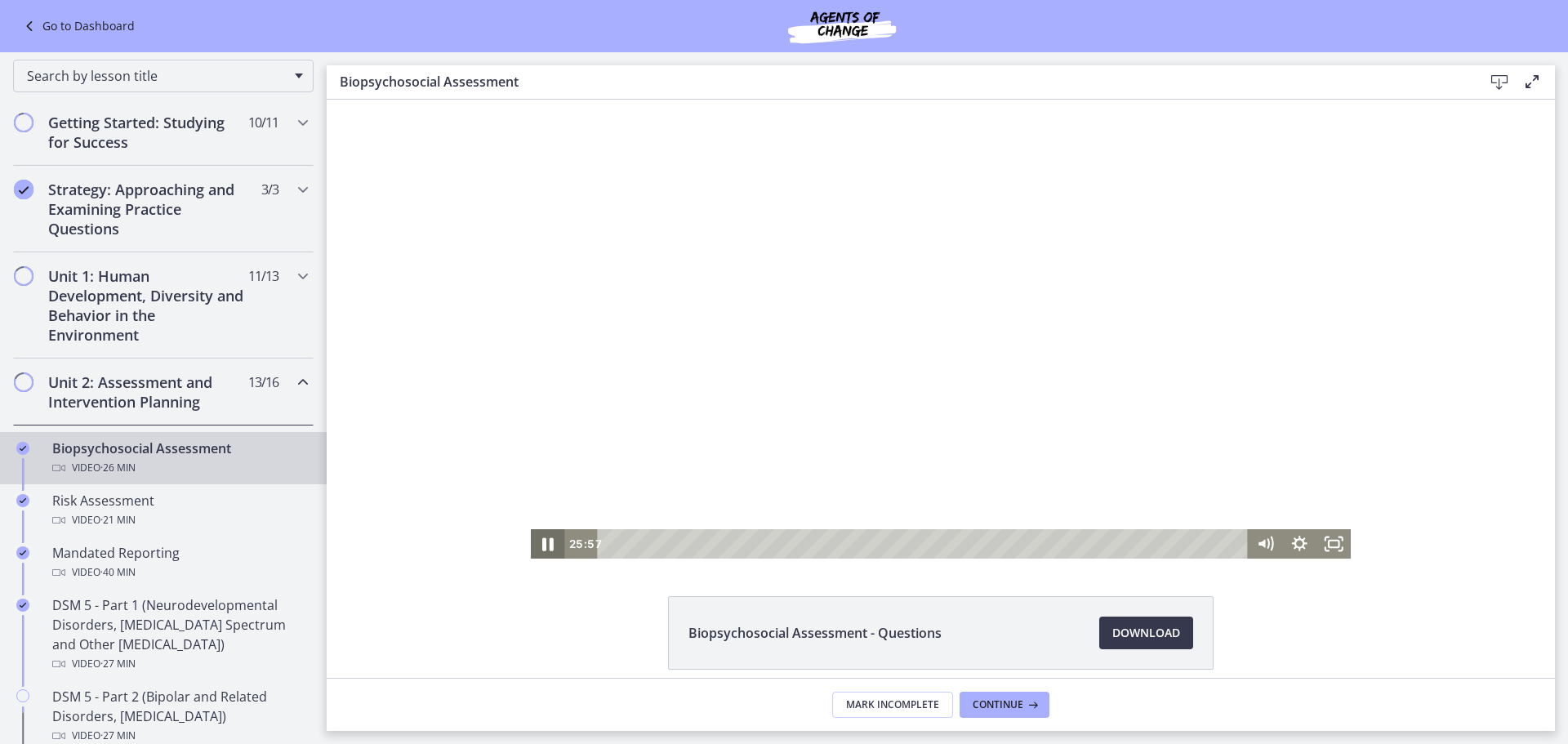
click at [542, 547] on icon "Pause" at bounding box center [548, 544] width 11 height 13
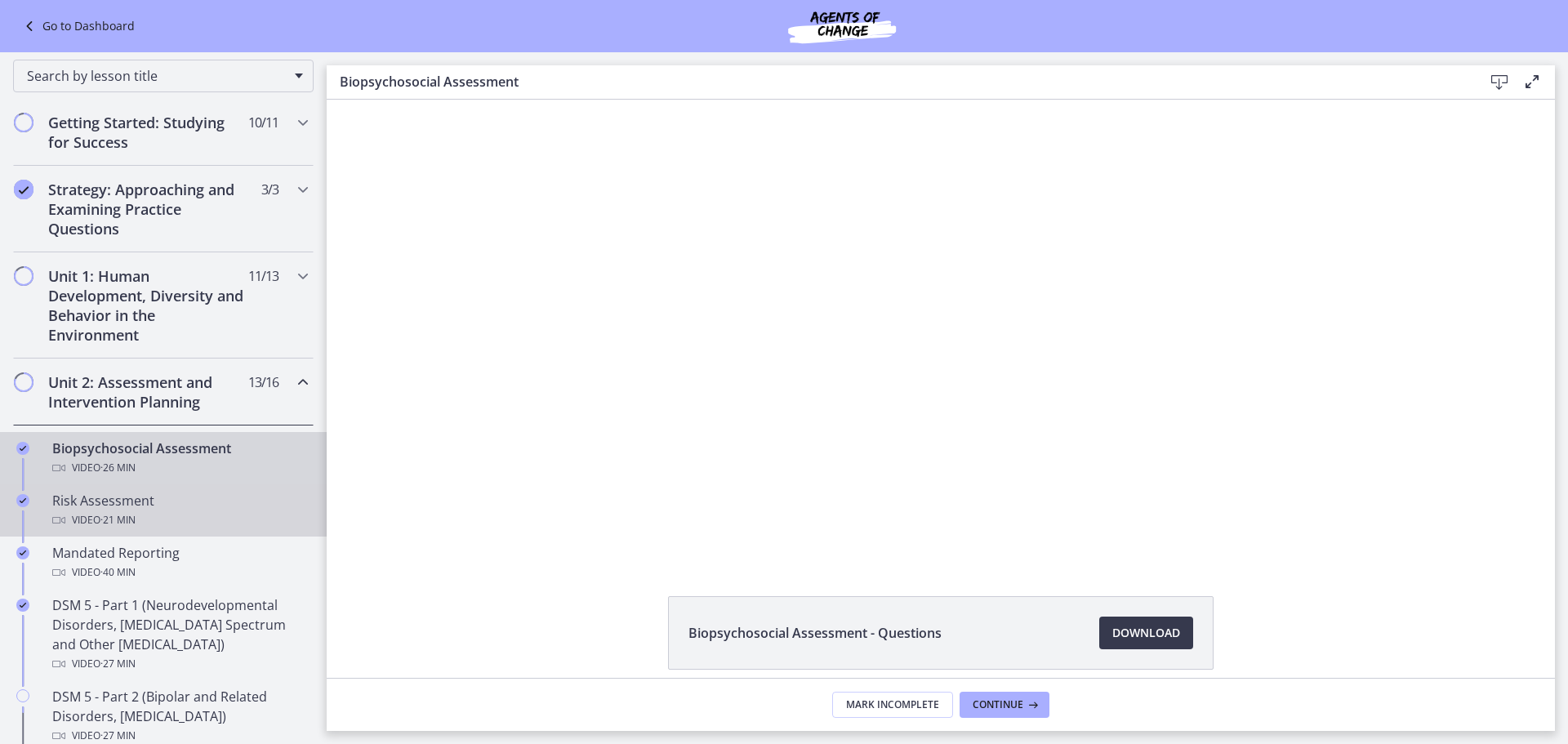
click at [190, 510] on div "Risk Assessment Video · 21 min" at bounding box center [180, 510] width 255 height 40
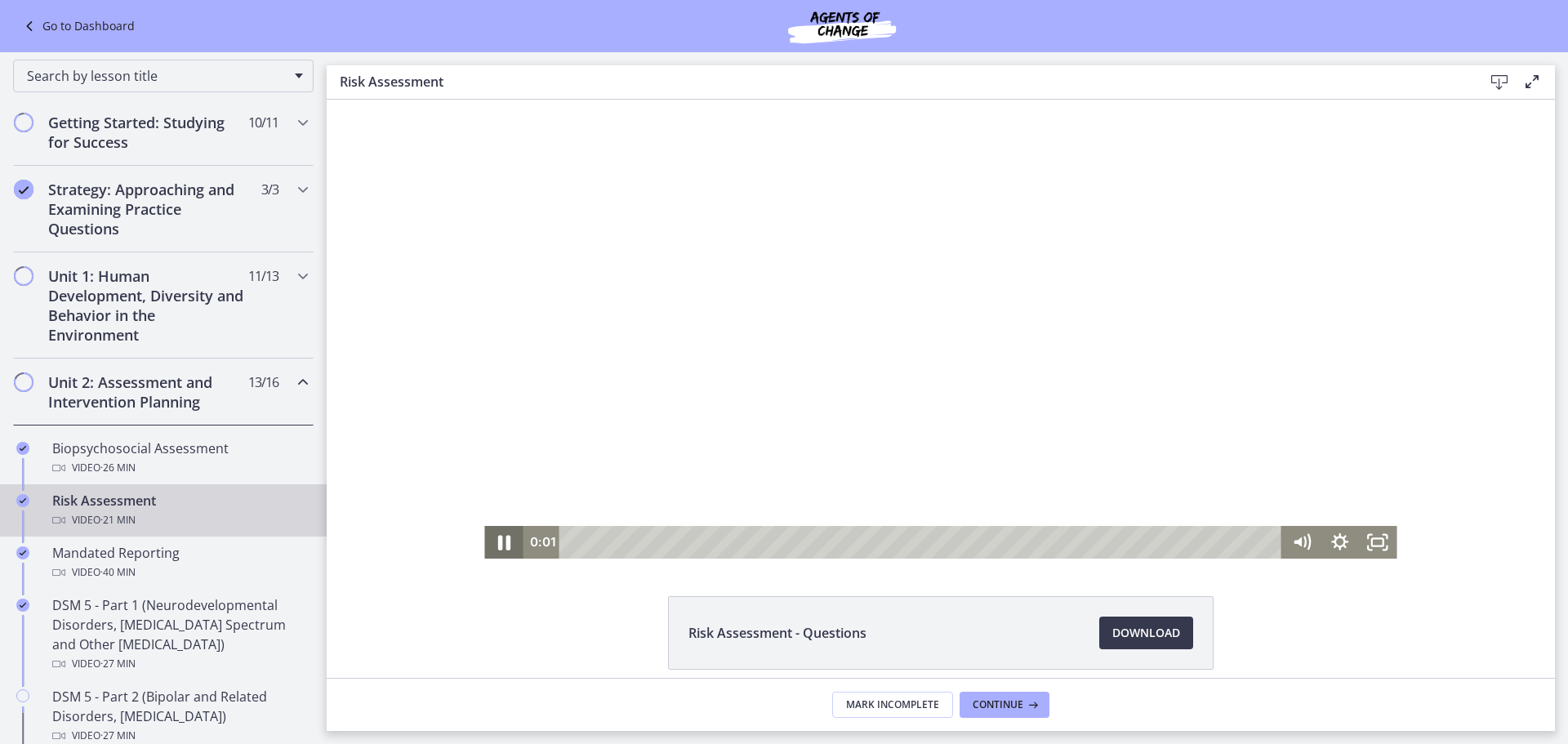
click at [498, 540] on icon "Pause" at bounding box center [504, 543] width 12 height 15
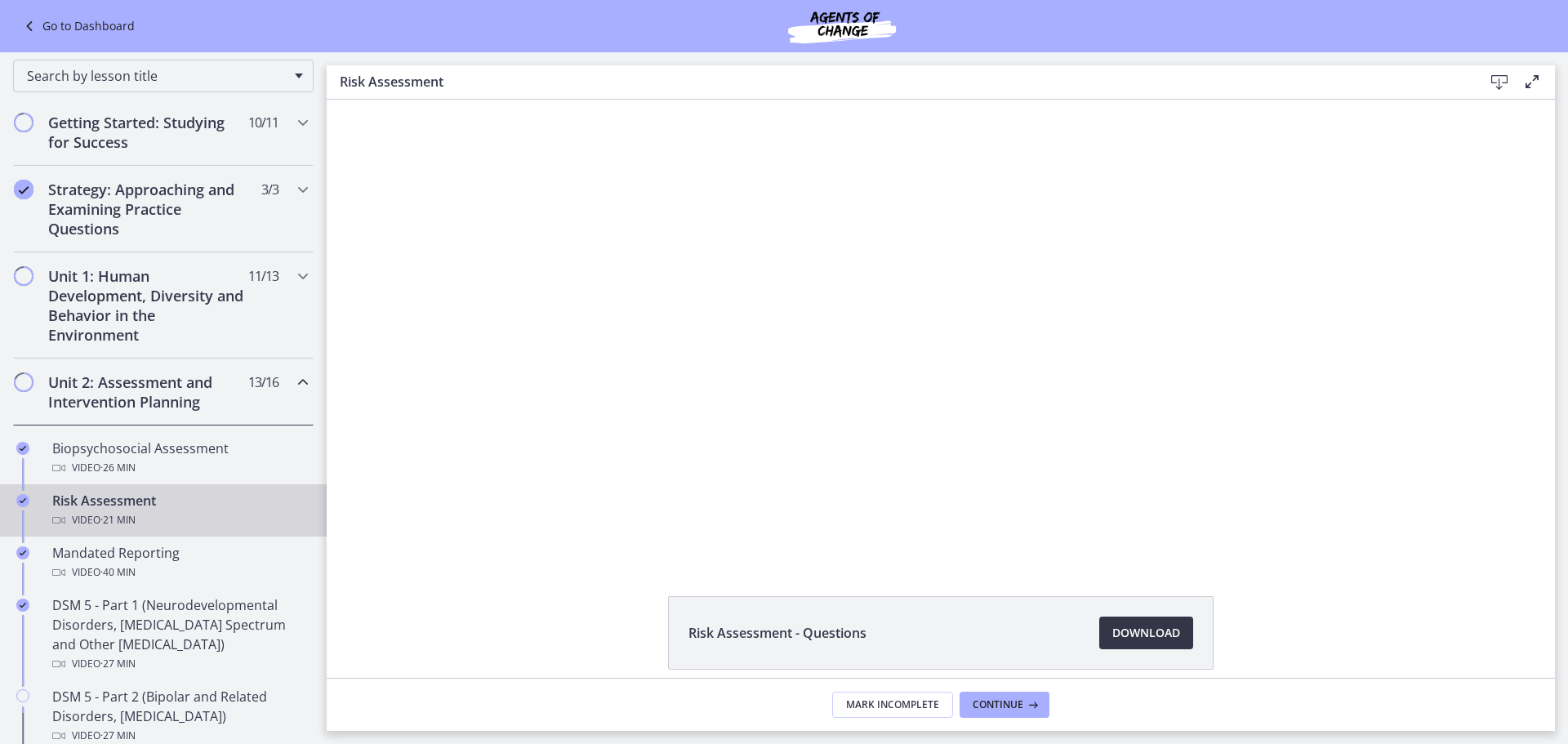
click at [1151, 636] on span "Download Opens in a new window" at bounding box center [1146, 632] width 68 height 19
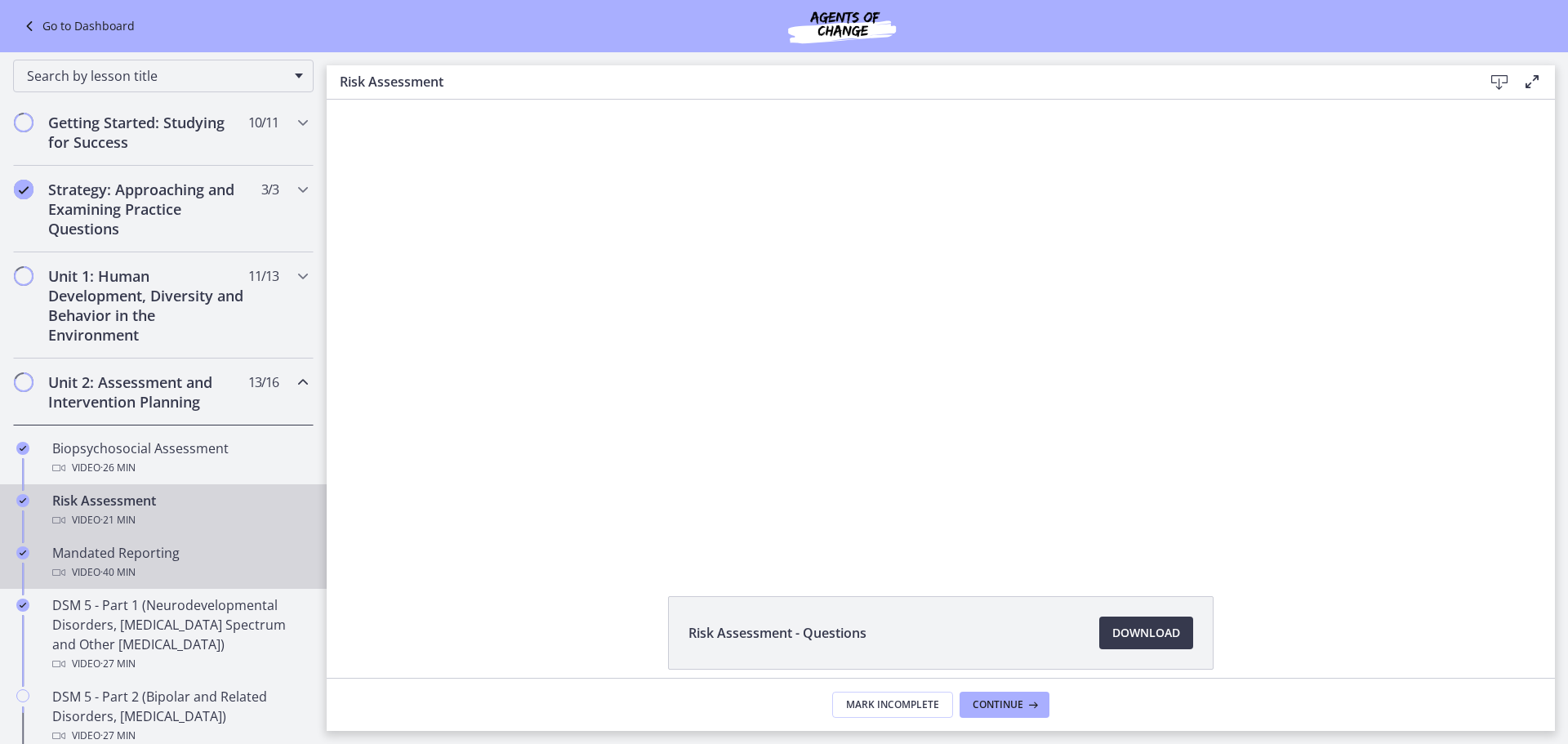
click at [111, 567] on span "· 40 min" at bounding box center [118, 572] width 35 height 19
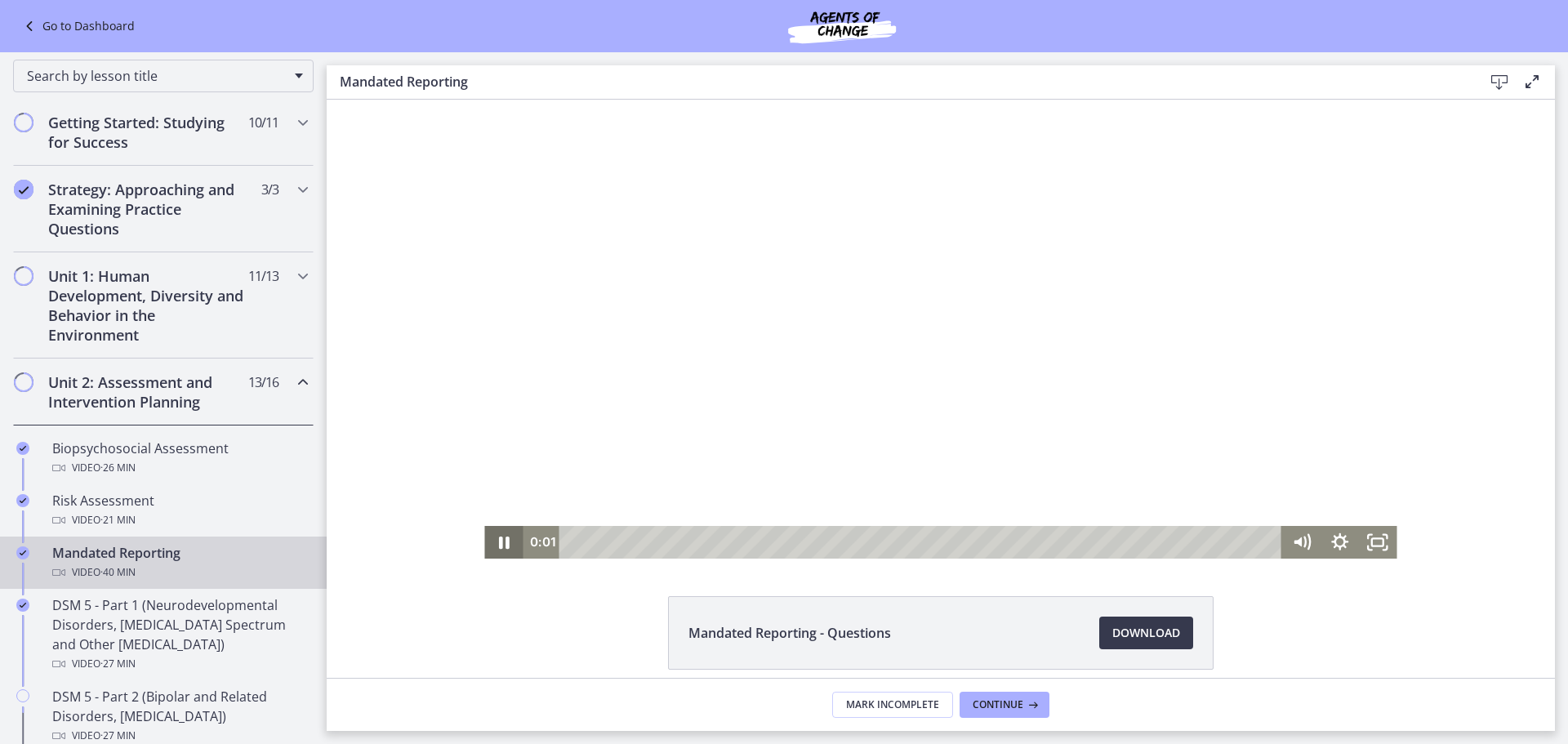
click at [499, 547] on icon "Pause" at bounding box center [505, 542] width 11 height 12
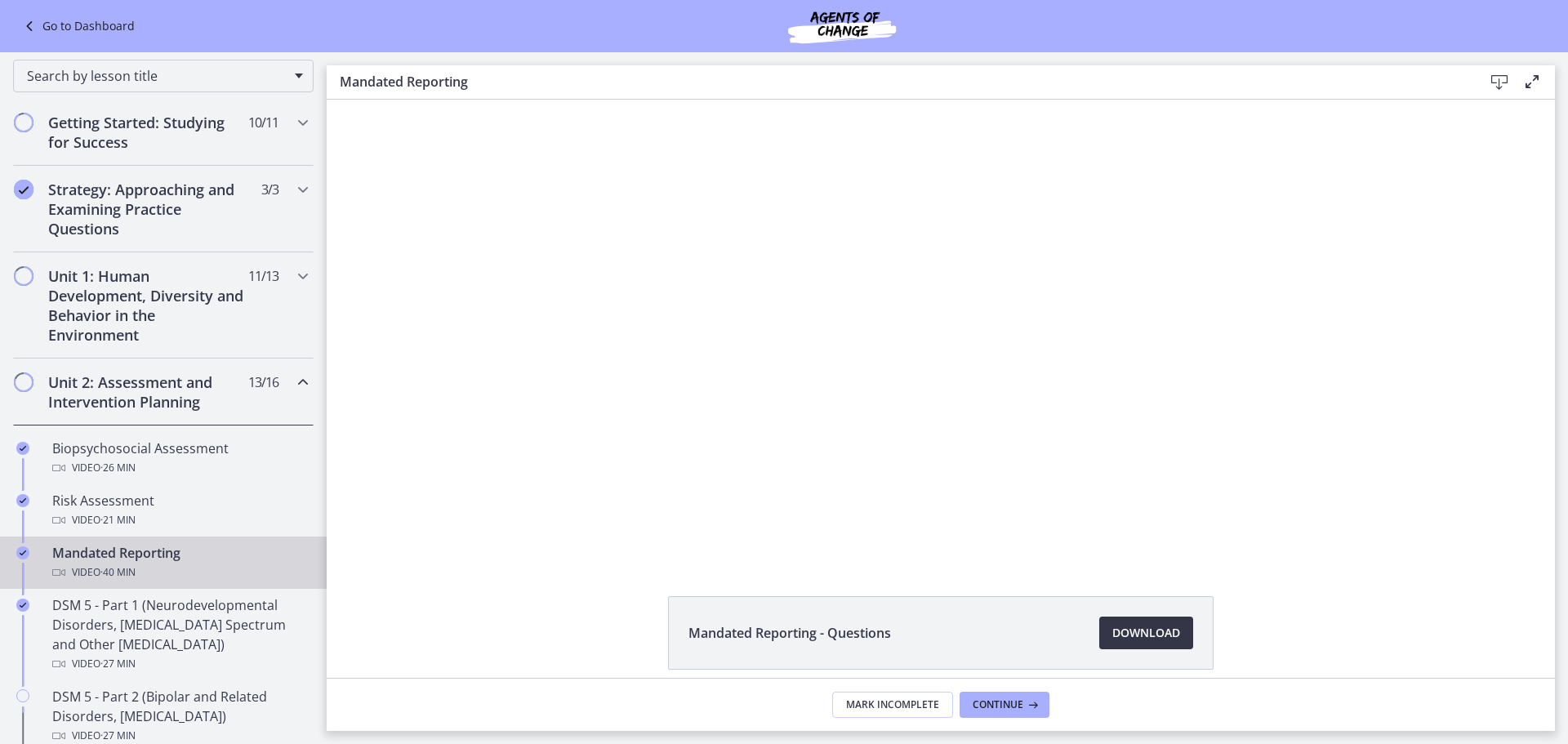
click at [1147, 624] on span "Download Opens in a new window" at bounding box center [1146, 632] width 68 height 19
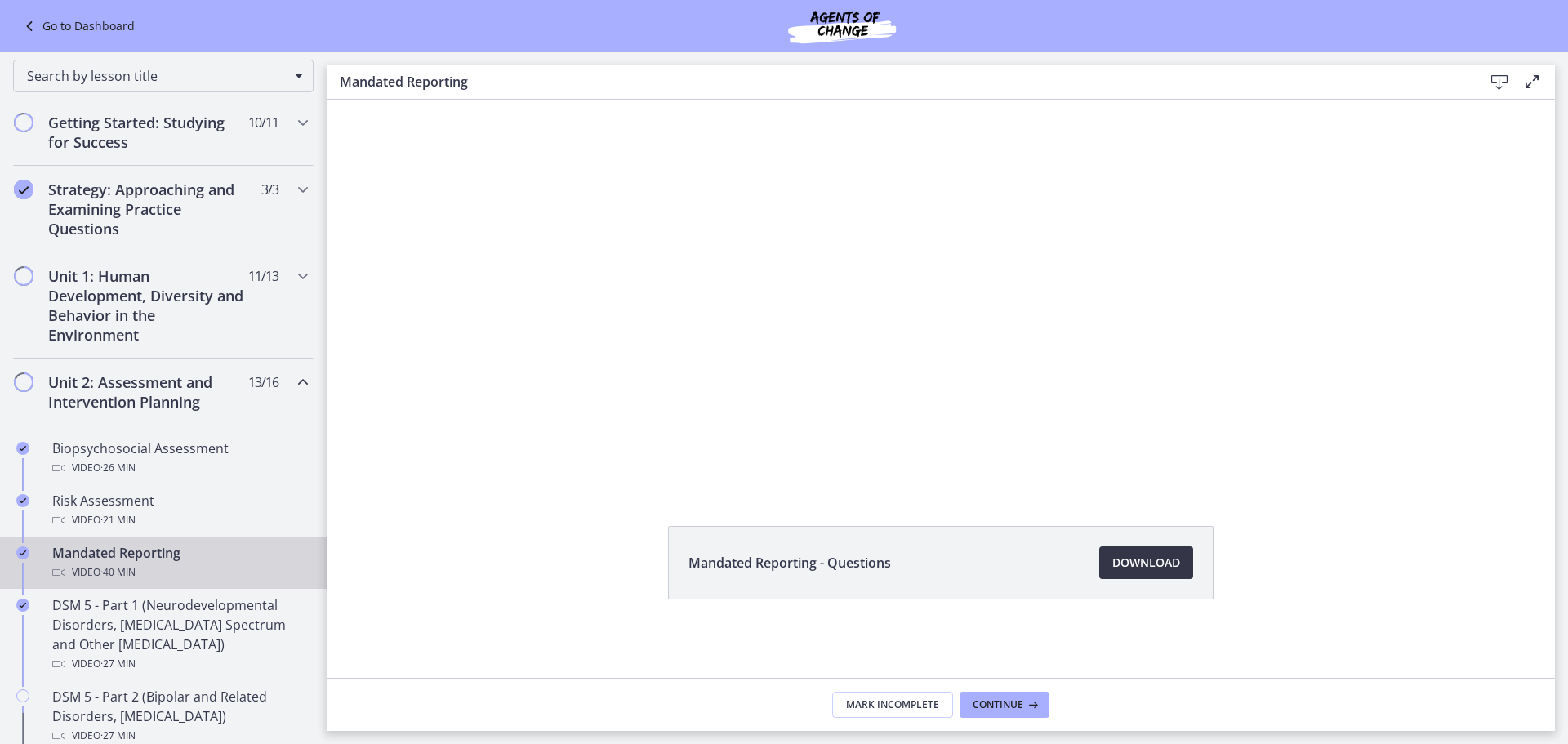
scroll to position [434, 0]
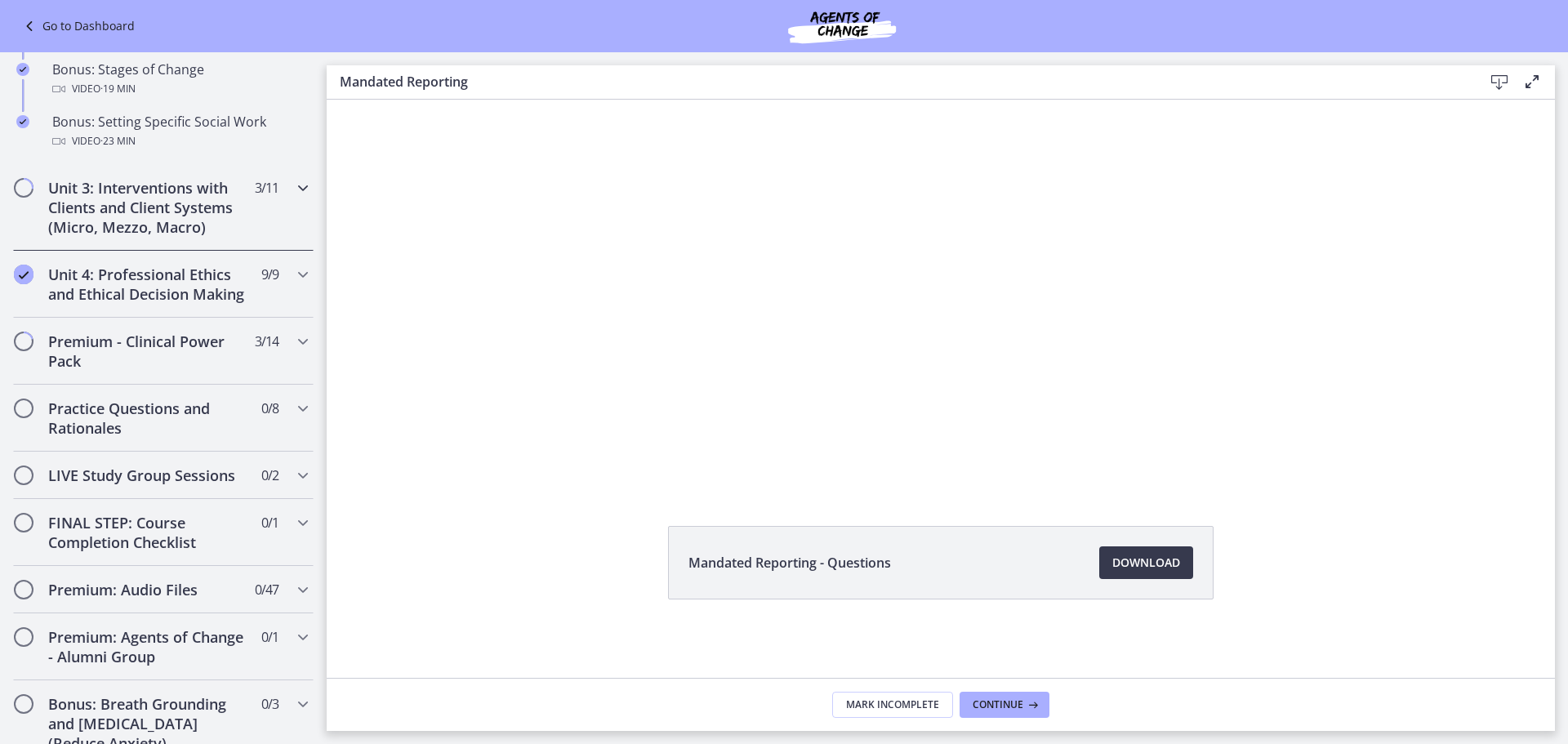
click at [167, 231] on h2 "Unit 3: Interventions with Clients and Client Systems (Micro, Mezzo, Macro)" at bounding box center [148, 207] width 199 height 59
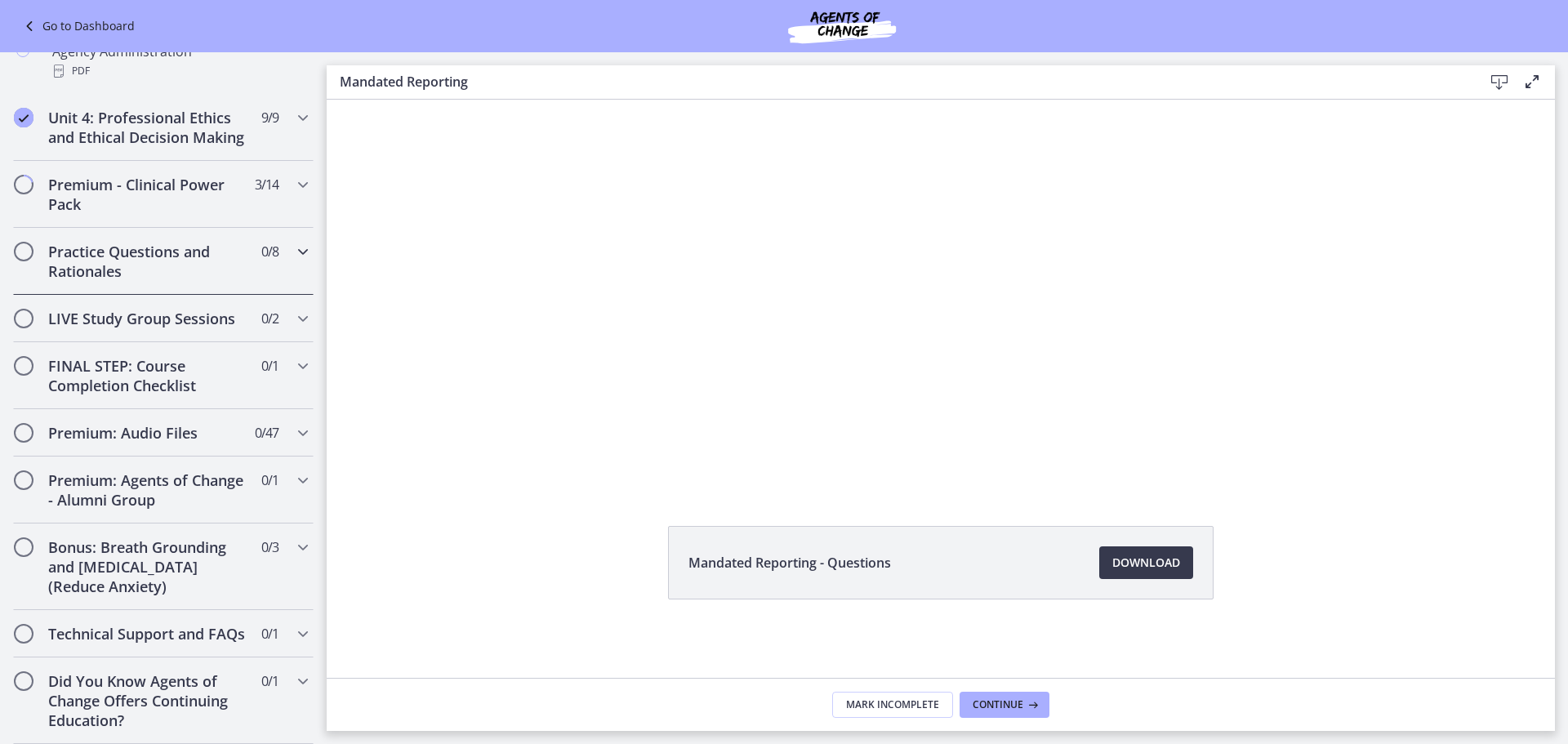
scroll to position [1192, 0]
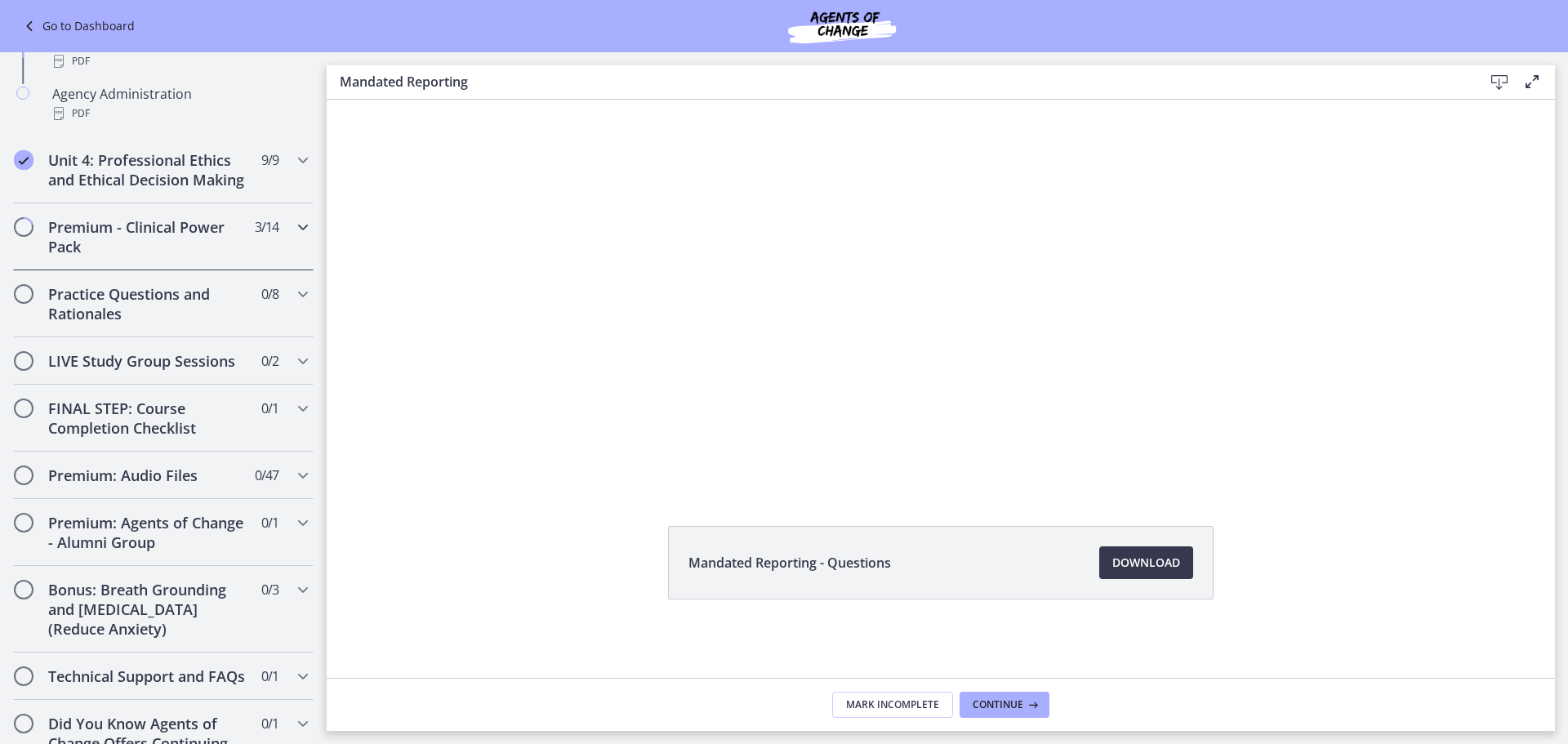
click at [206, 270] on div "Premium - Clinical Power Pack 3 / 14 Completed" at bounding box center [163, 237] width 301 height 67
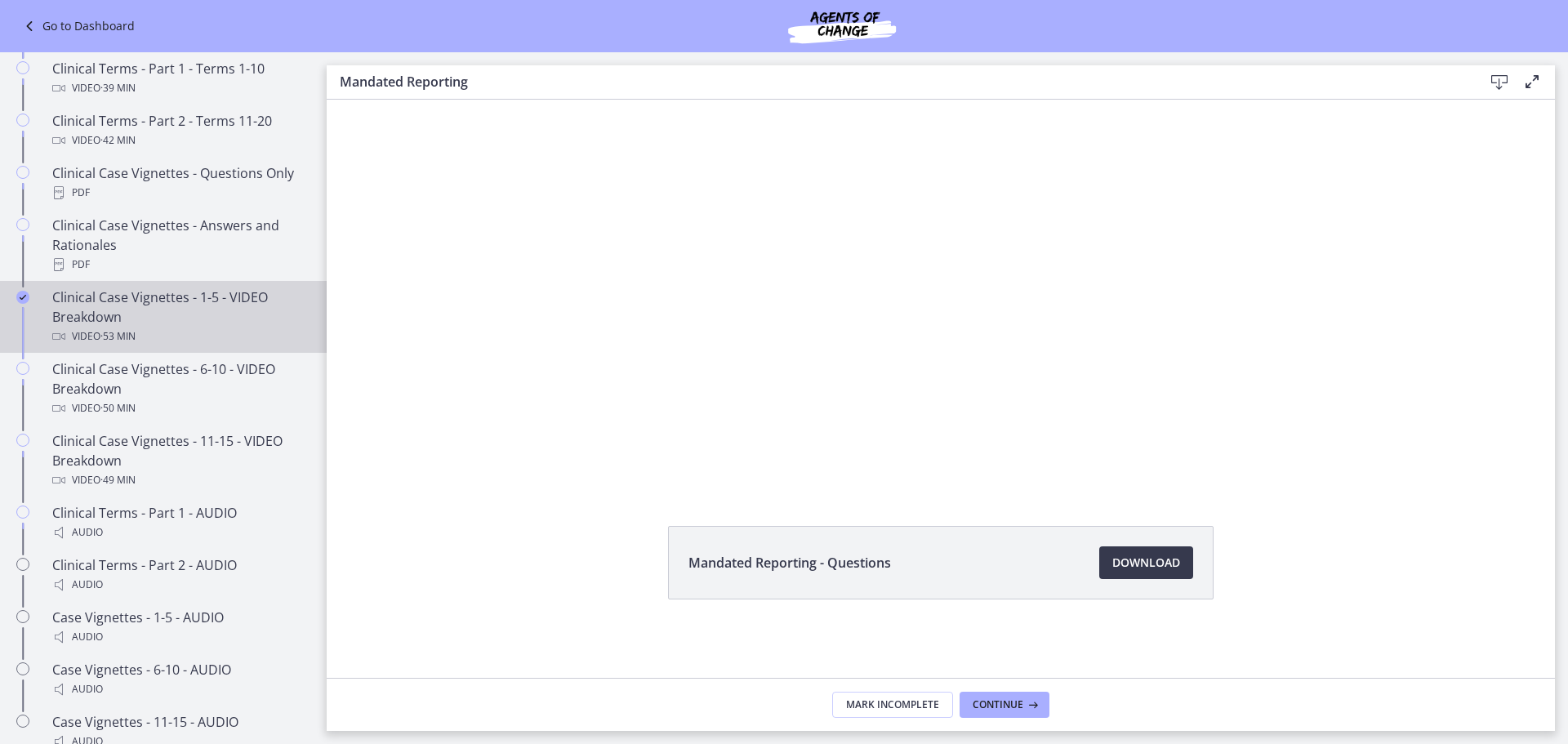
scroll to position [866, 0]
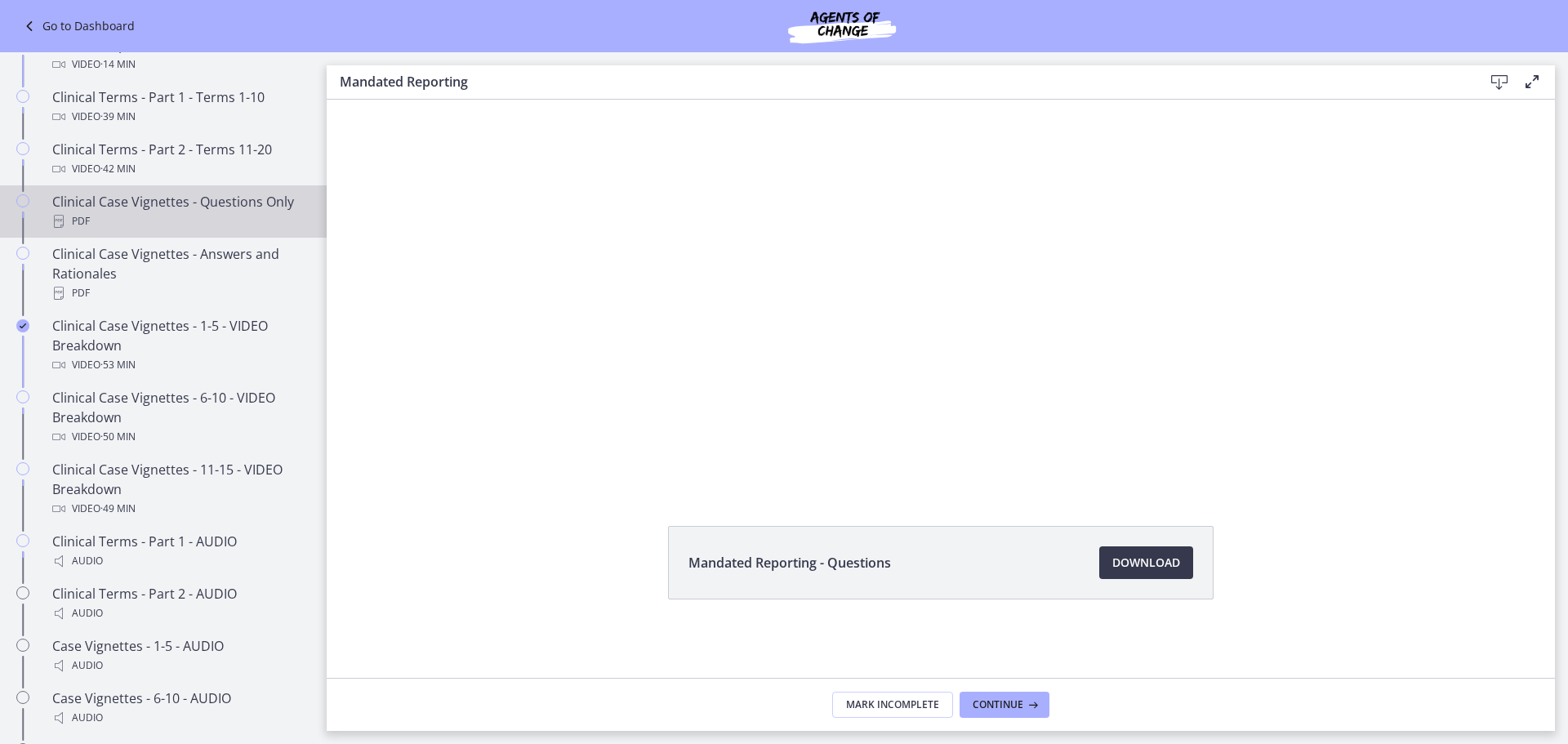
click at [196, 231] on div "PDF" at bounding box center [180, 220] width 255 height 19
